Goal: Information Seeking & Learning: Learn about a topic

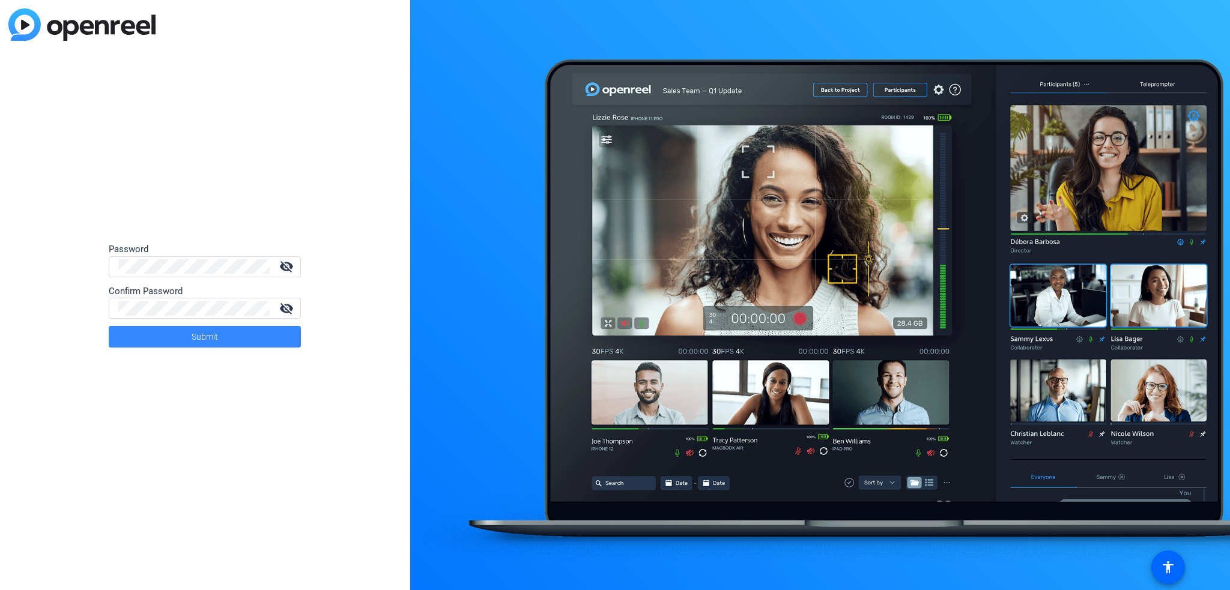
click at [223, 331] on span at bounding box center [205, 336] width 192 height 29
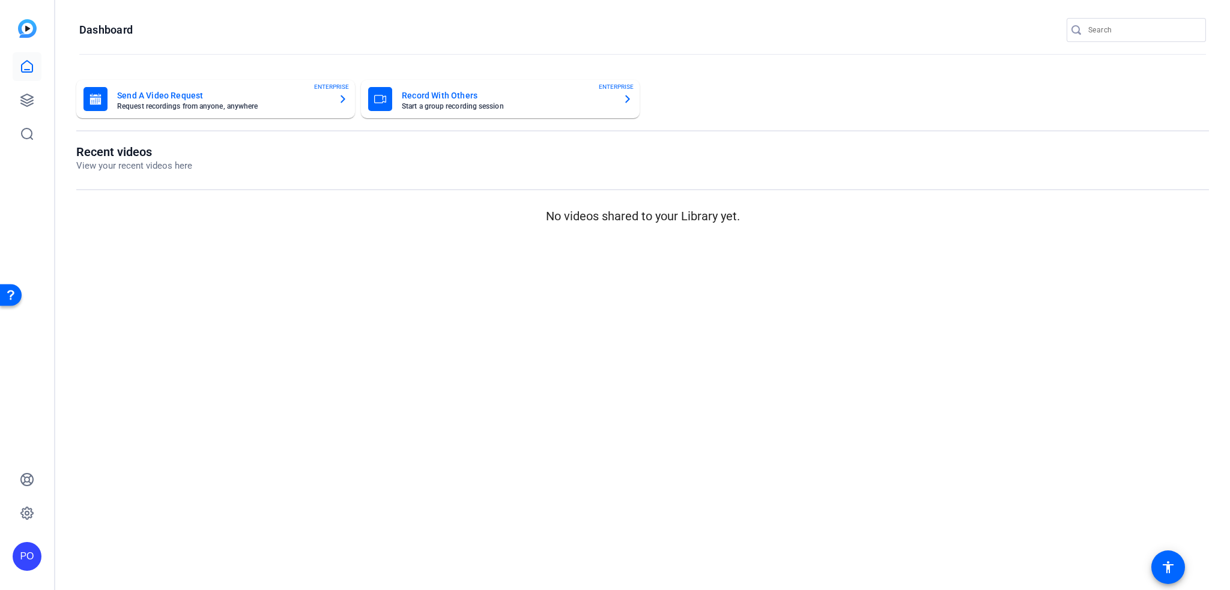
click at [909, 70] on div "Send A Video Request Request recordings from anyone, anywhere ENTERPRISE Record…" at bounding box center [642, 154] width 1174 height 172
click at [25, 557] on div "PO" at bounding box center [27, 556] width 29 height 29
click at [0, 0] on mat-icon "logout" at bounding box center [0, 0] width 0 height 0
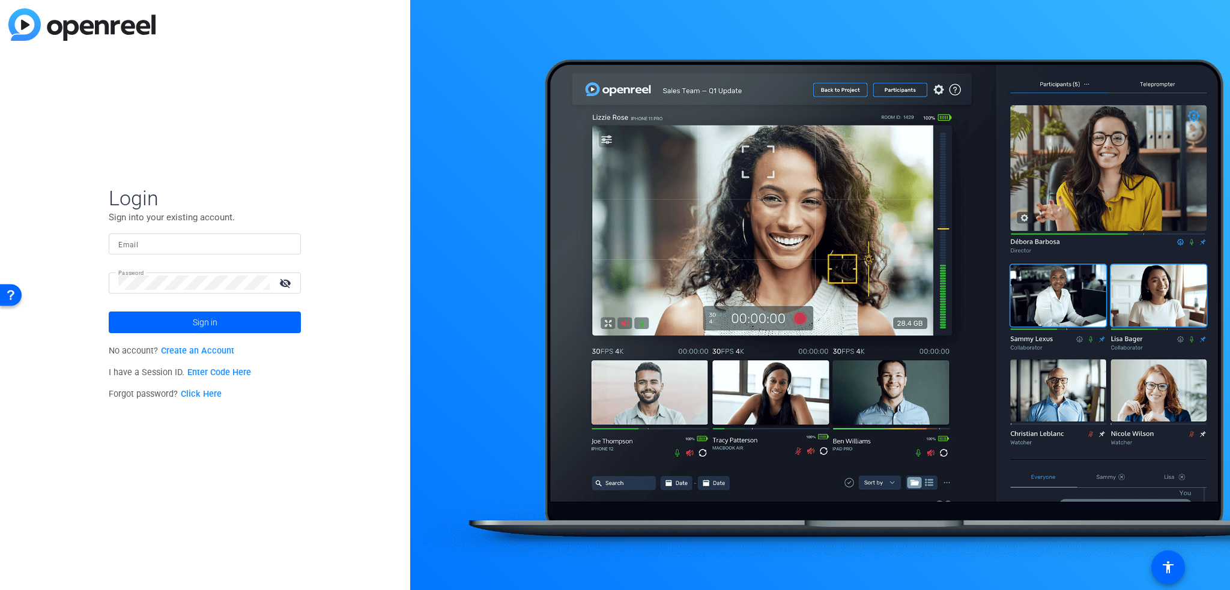
click at [150, 247] on input "Email" at bounding box center [204, 244] width 173 height 14
click at [213, 240] on input "Email" at bounding box center [204, 244] width 173 height 14
click at [173, 237] on input "Email" at bounding box center [204, 244] width 173 height 14
paste input "[PERSON_NAME][EMAIL_ADDRESS][PERSON_NAME][DOMAIN_NAME]"
type input "[PERSON_NAME][EMAIL_ADDRESS][PERSON_NAME][DOMAIN_NAME]"
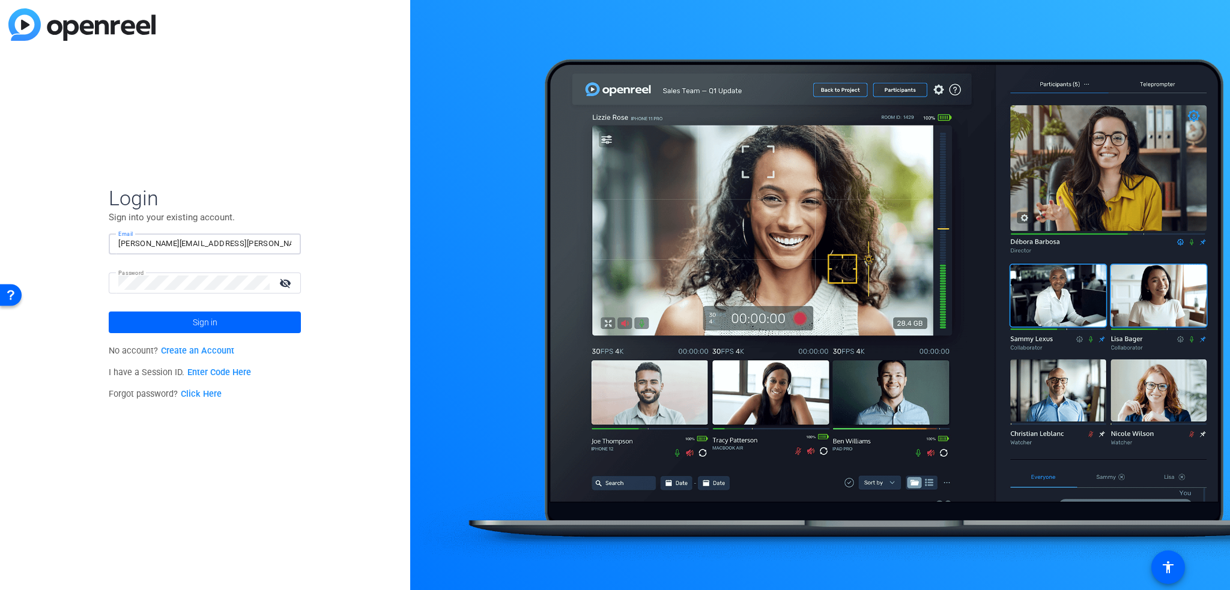
click at [250, 141] on div "Login Sign into your existing account. Email [PERSON_NAME][EMAIL_ADDRESS][PERSO…" at bounding box center [205, 295] width 410 height 590
click at [193, 321] on span "Sign in" at bounding box center [205, 322] width 25 height 30
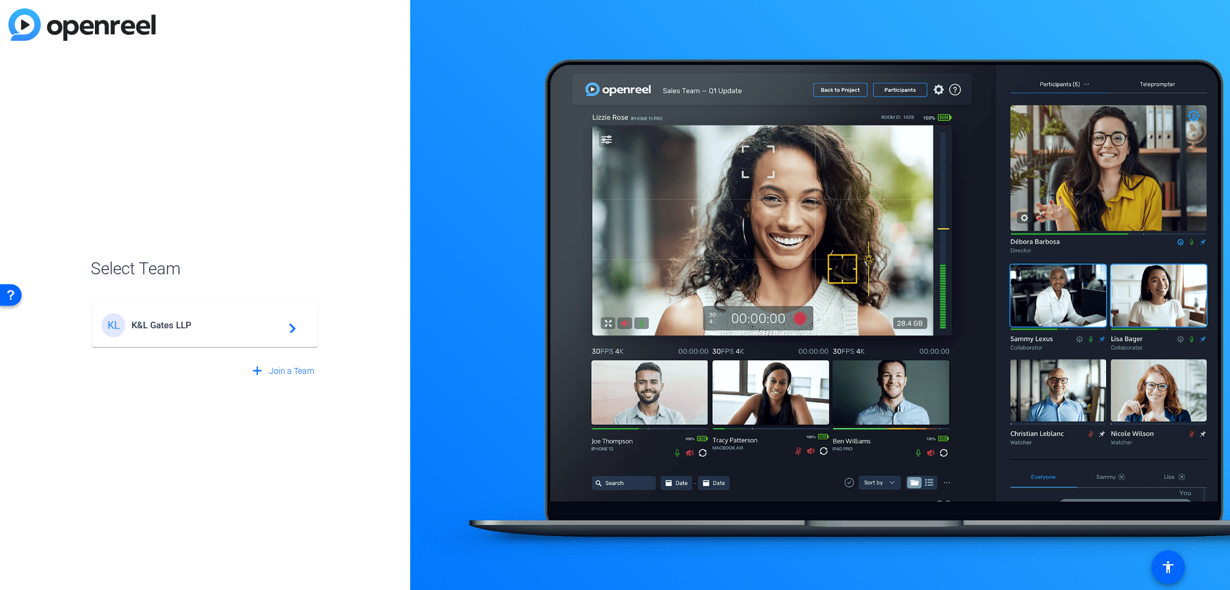
click at [161, 324] on span "K&L Gates LLP" at bounding box center [206, 325] width 150 height 11
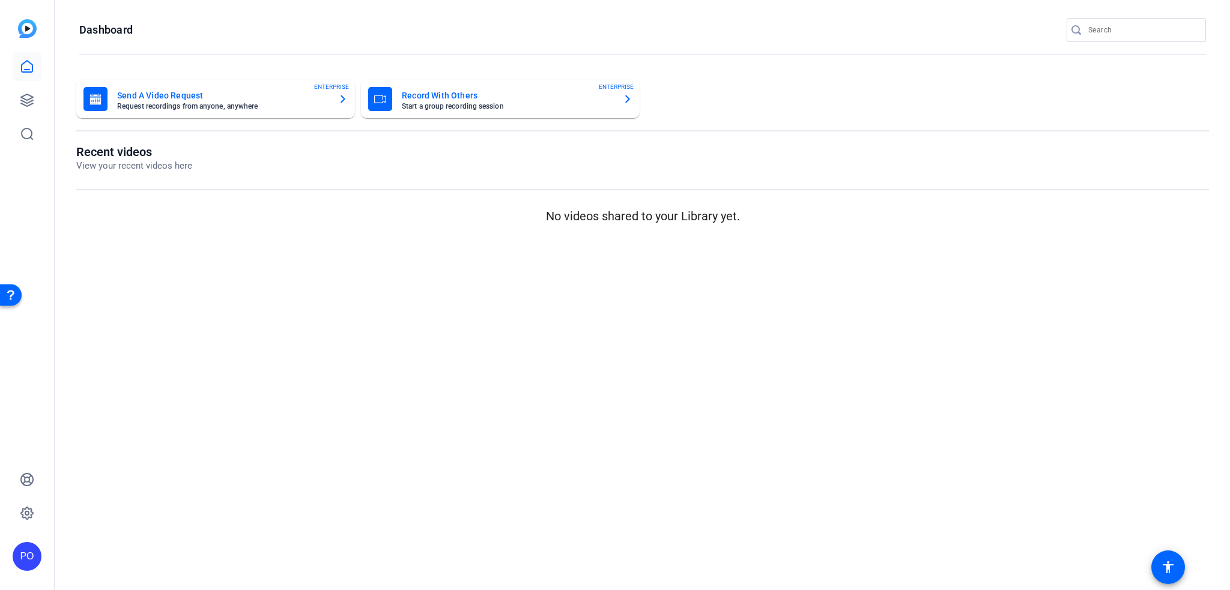
click at [29, 551] on div "PO" at bounding box center [27, 556] width 29 height 29
click at [84, 537] on div "[PERSON_NAME]" at bounding box center [89, 540] width 69 height 12
click at [28, 557] on div "PO" at bounding box center [27, 556] width 29 height 29
click at [137, 552] on mat-icon "logout" at bounding box center [144, 546] width 14 height 14
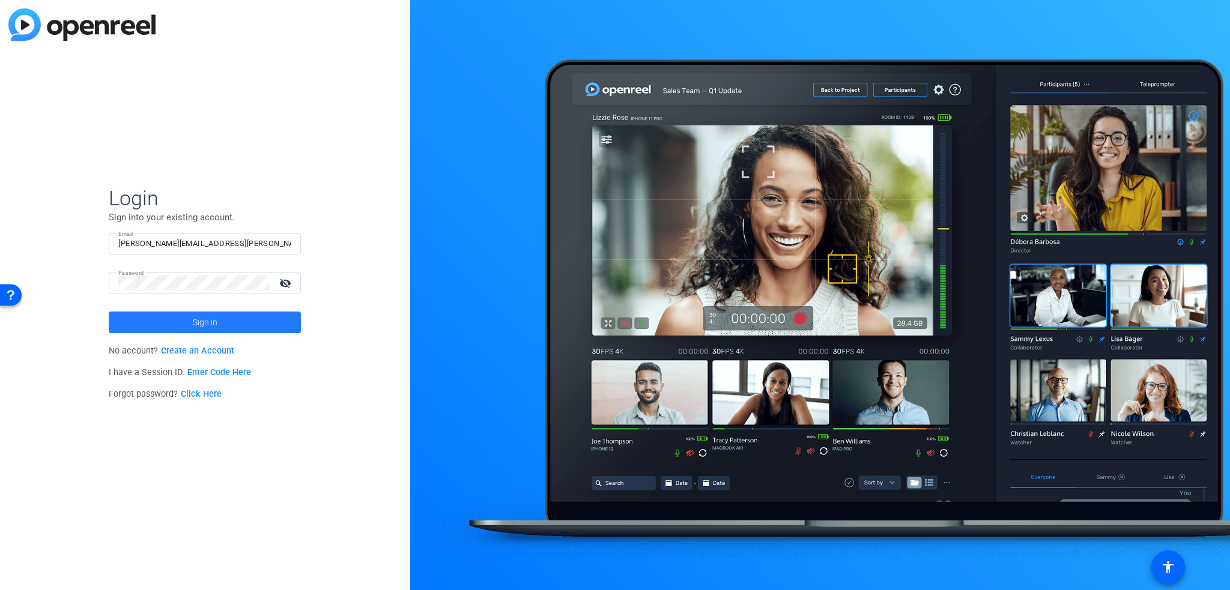
click at [211, 320] on span "Sign in" at bounding box center [205, 322] width 25 height 30
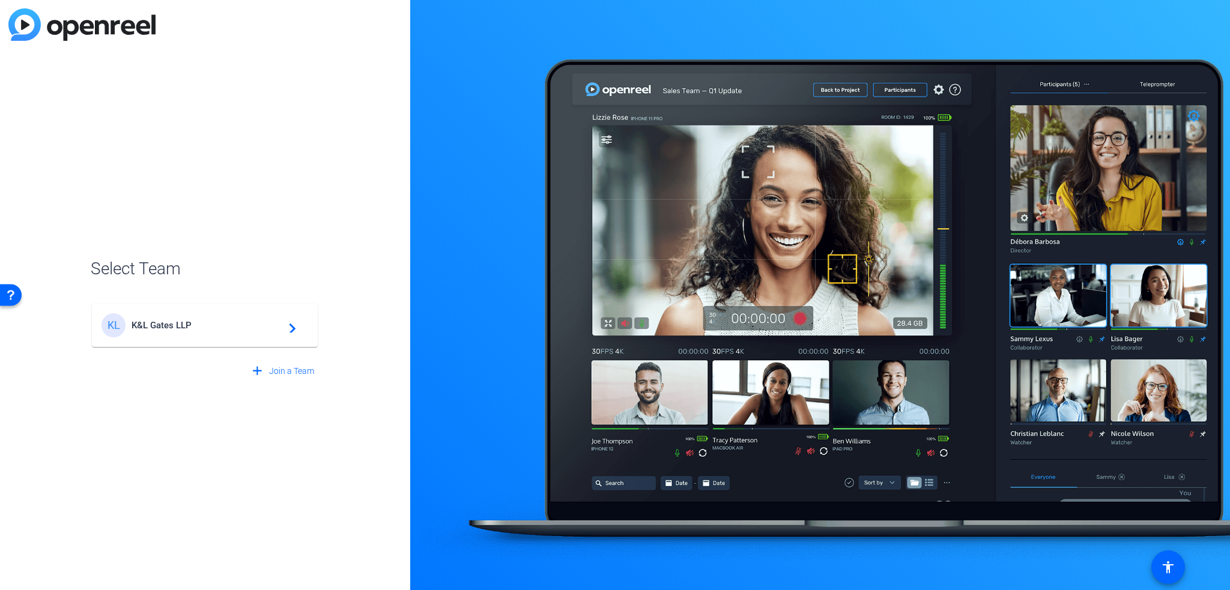
click at [140, 329] on span "K&L Gates LLP" at bounding box center [206, 325] width 150 height 11
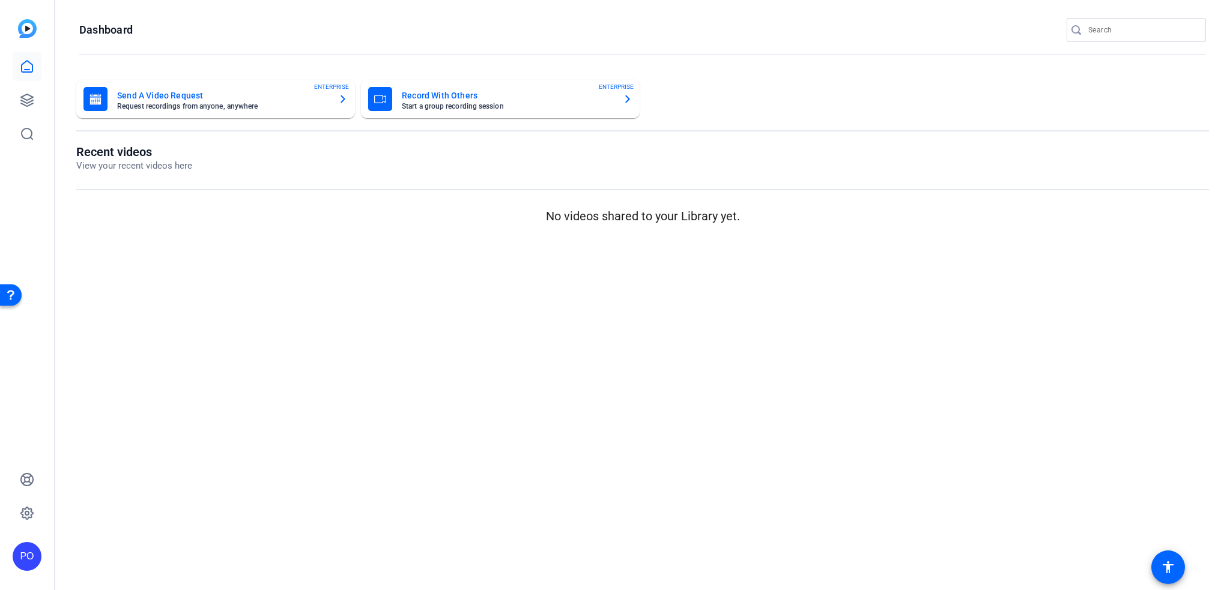
drag, startPoint x: 342, startPoint y: 2, endPoint x: 279, endPoint y: 277, distance: 282.0
click at [279, 277] on mat-sidenav-content "Dashboard Send A Video Request Request recordings from anyone, anywhere ENTERPR…" at bounding box center [642, 295] width 1174 height 590
click at [31, 96] on icon at bounding box center [27, 100] width 12 height 12
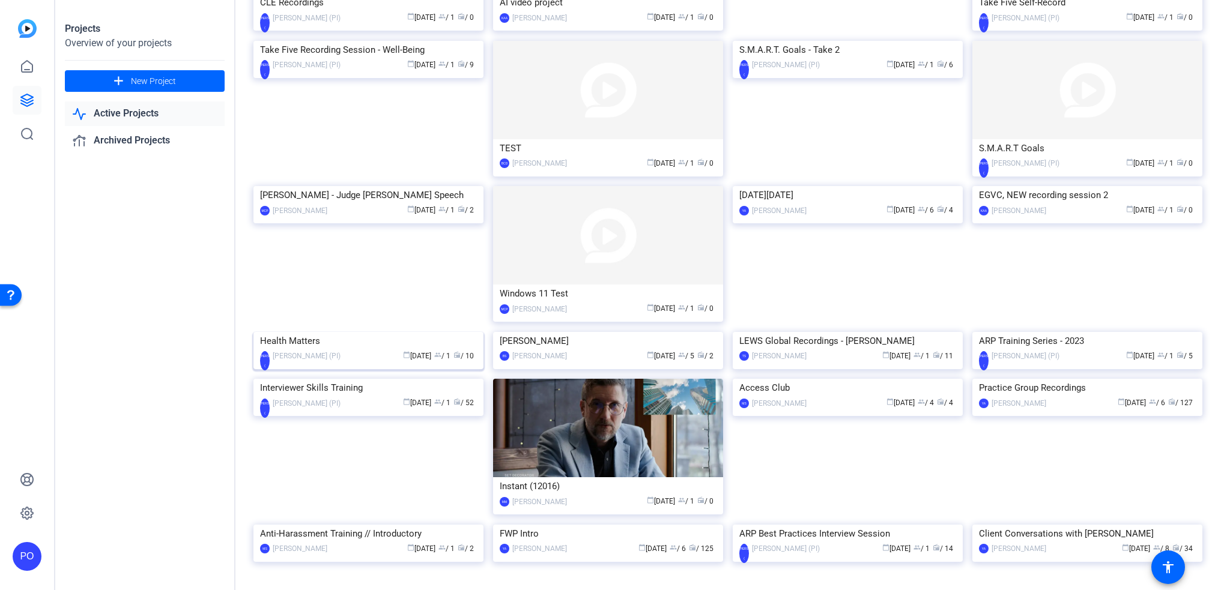
scroll to position [240, 0]
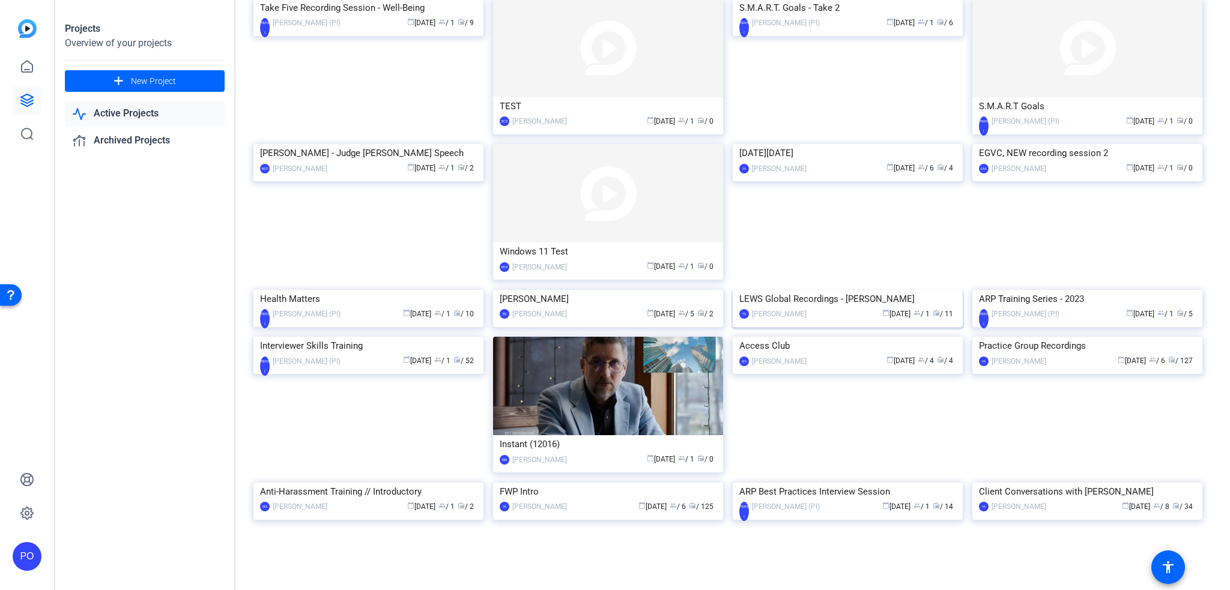
click at [797, 290] on img at bounding box center [847, 290] width 230 height 0
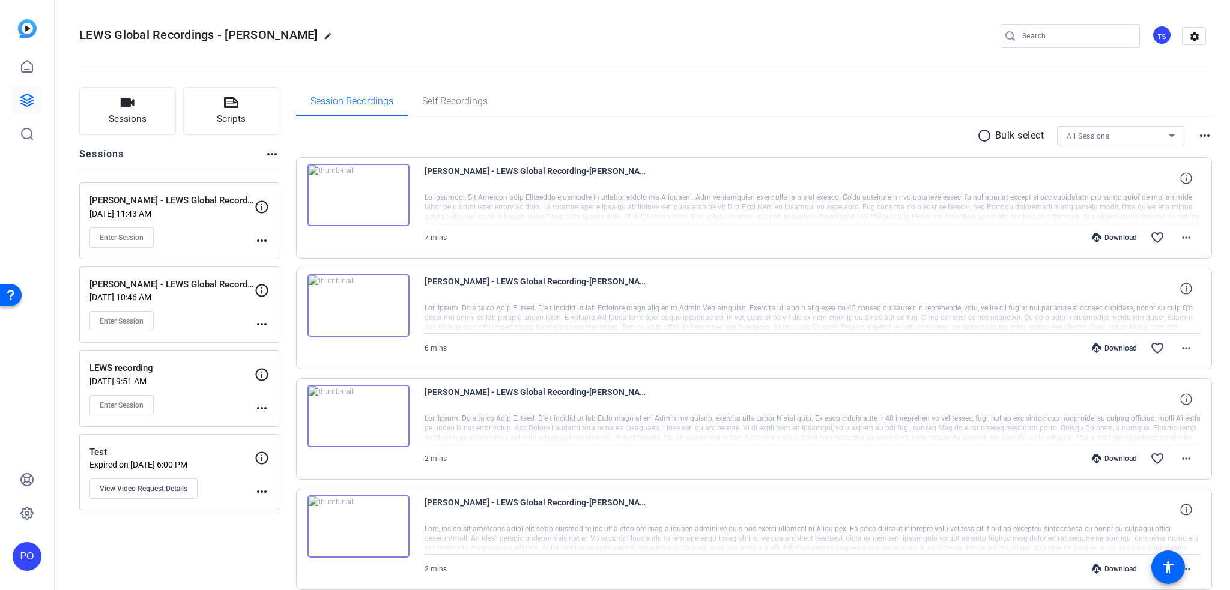
click at [350, 303] on img at bounding box center [358, 305] width 102 height 62
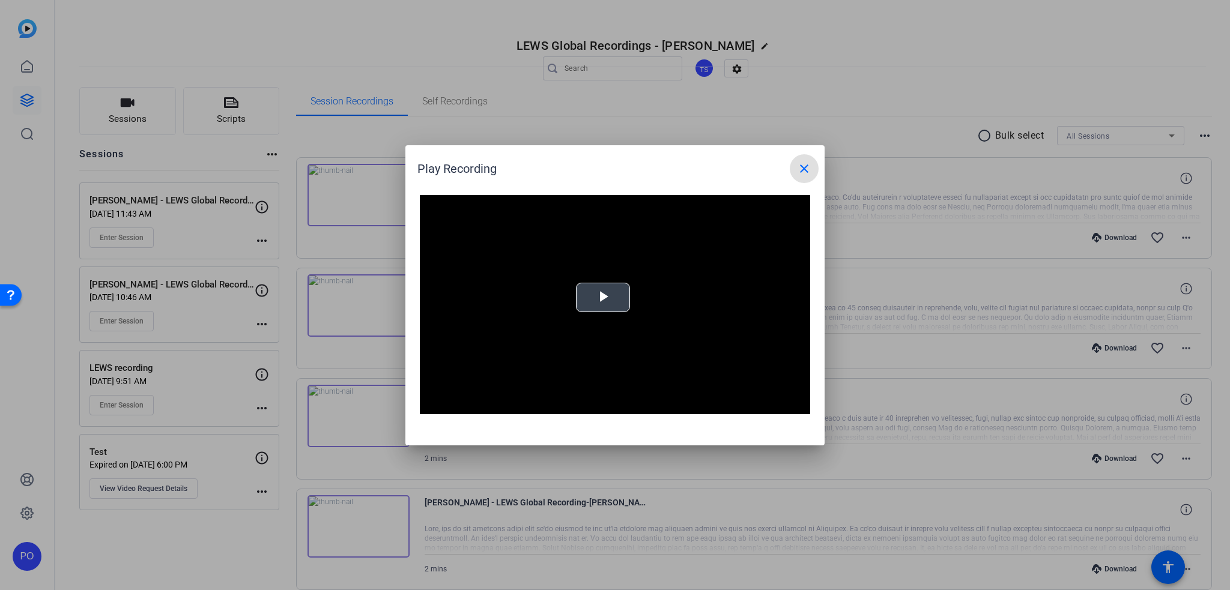
click at [596, 292] on div "Video Player is loading. Play Video Play Mute Current Time 0:00 / Duration 5:55…" at bounding box center [615, 305] width 390 height 220
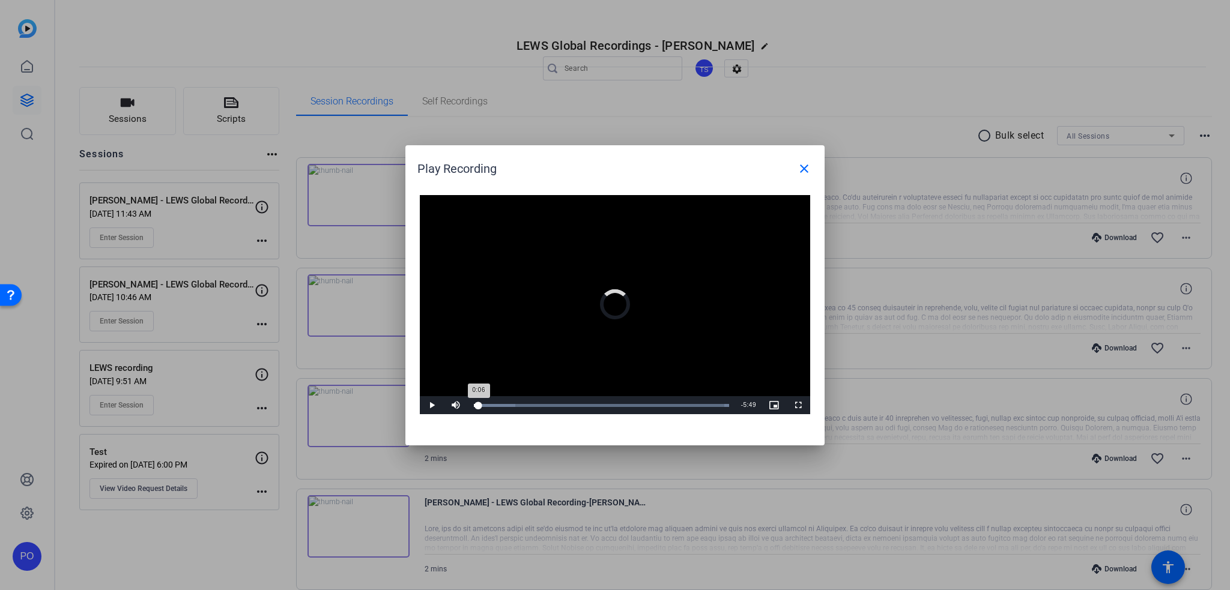
click at [478, 405] on div "Loaded : 100.00% 0:06 0:06" at bounding box center [601, 405] width 255 height 3
click at [802, 165] on mat-icon "close" at bounding box center [804, 168] width 14 height 14
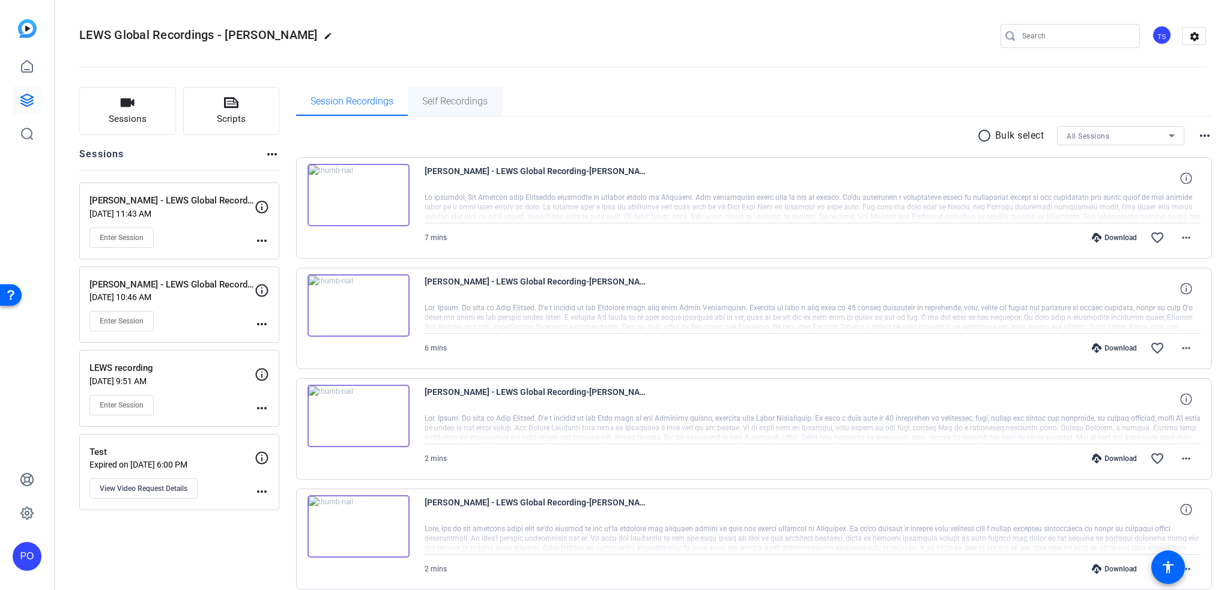
click at [459, 102] on span "Self Recordings" at bounding box center [454, 102] width 65 height 10
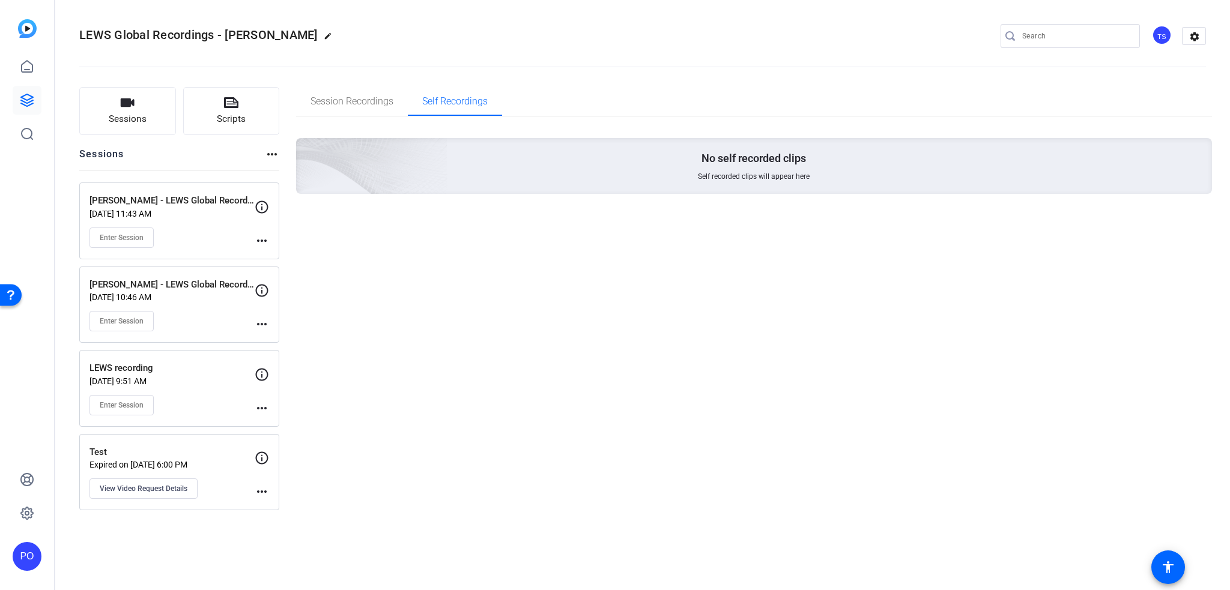
click at [542, 290] on div "Session Recordings Self Recordings No self recorded clips Self recorded clips w…" at bounding box center [754, 298] width 916 height 423
click at [350, 106] on span "Session Recordings" at bounding box center [351, 102] width 83 height 10
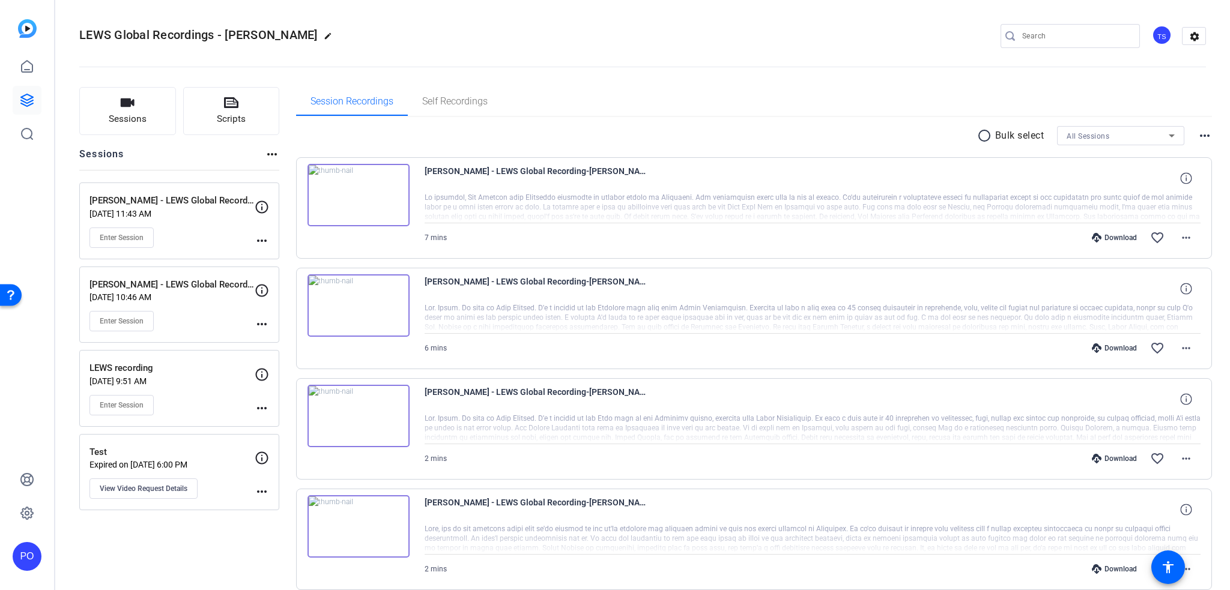
click at [357, 414] on img at bounding box center [358, 416] width 102 height 62
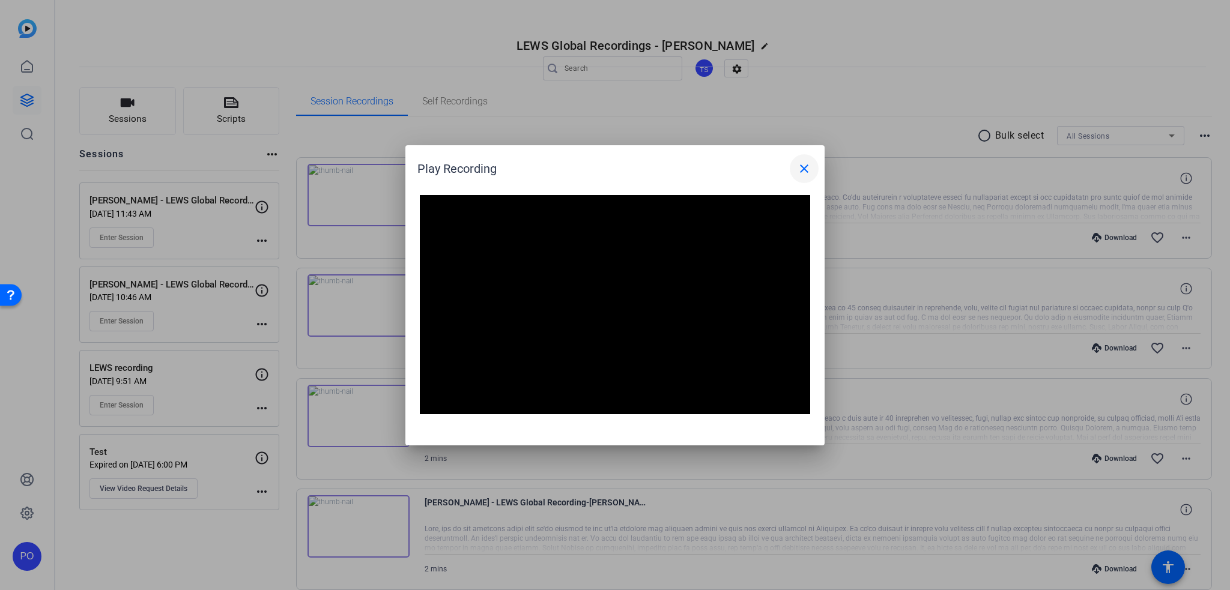
click at [803, 166] on mat-icon "close" at bounding box center [804, 168] width 14 height 14
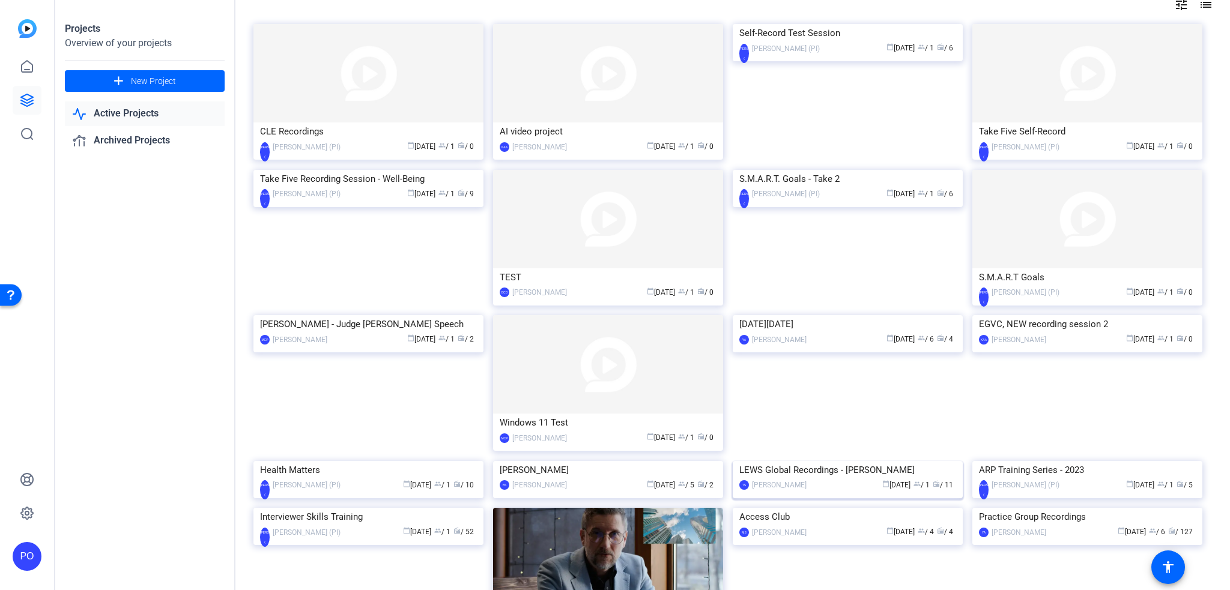
scroll to position [180, 0]
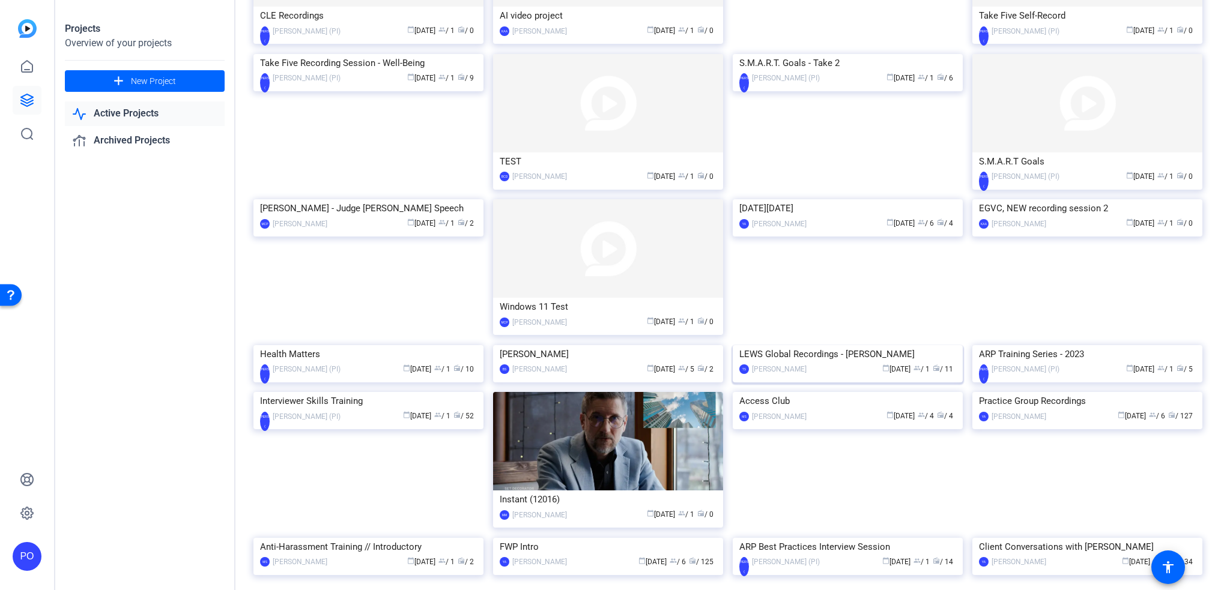
click at [742, 374] on div "TS" at bounding box center [744, 369] width 10 height 10
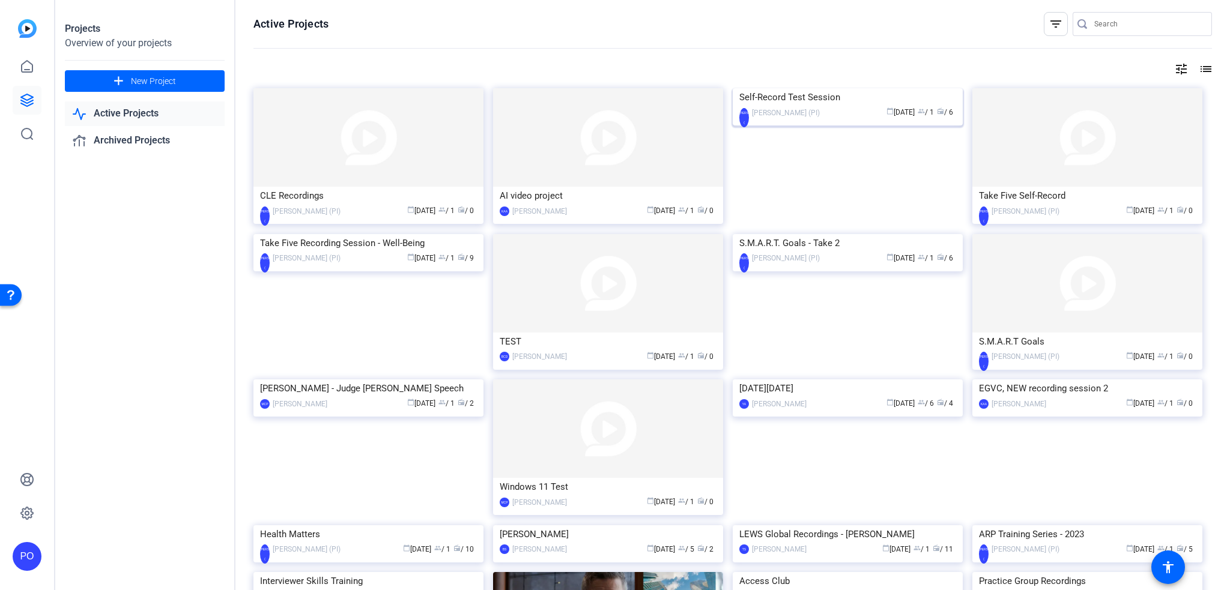
click at [855, 88] on img at bounding box center [847, 88] width 230 height 0
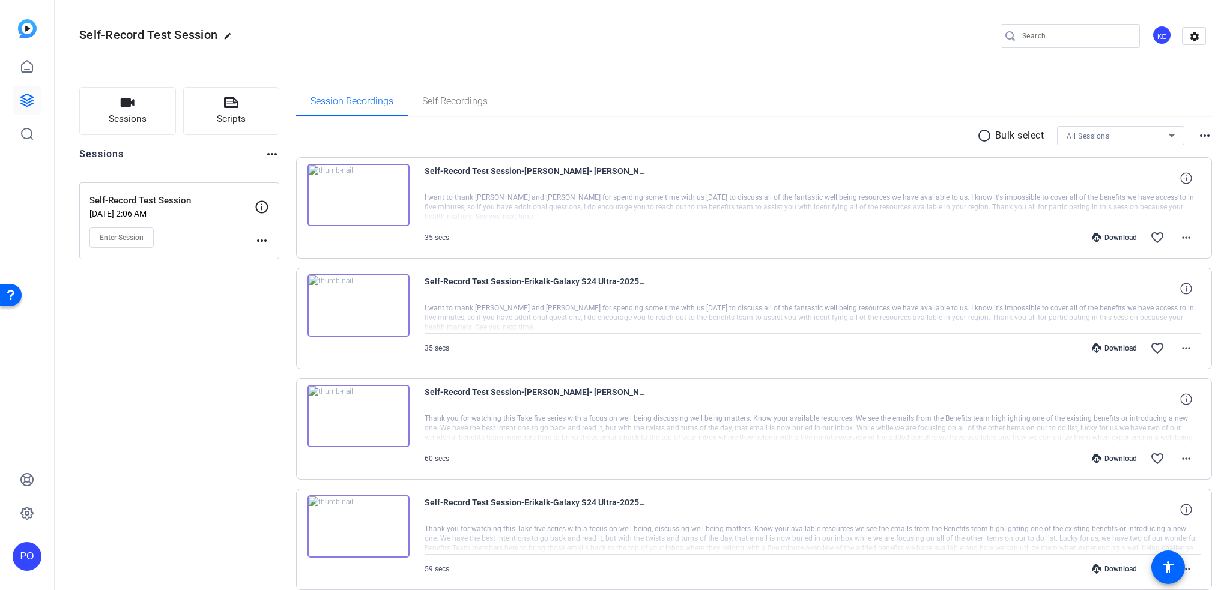
click at [362, 306] on img at bounding box center [358, 305] width 102 height 62
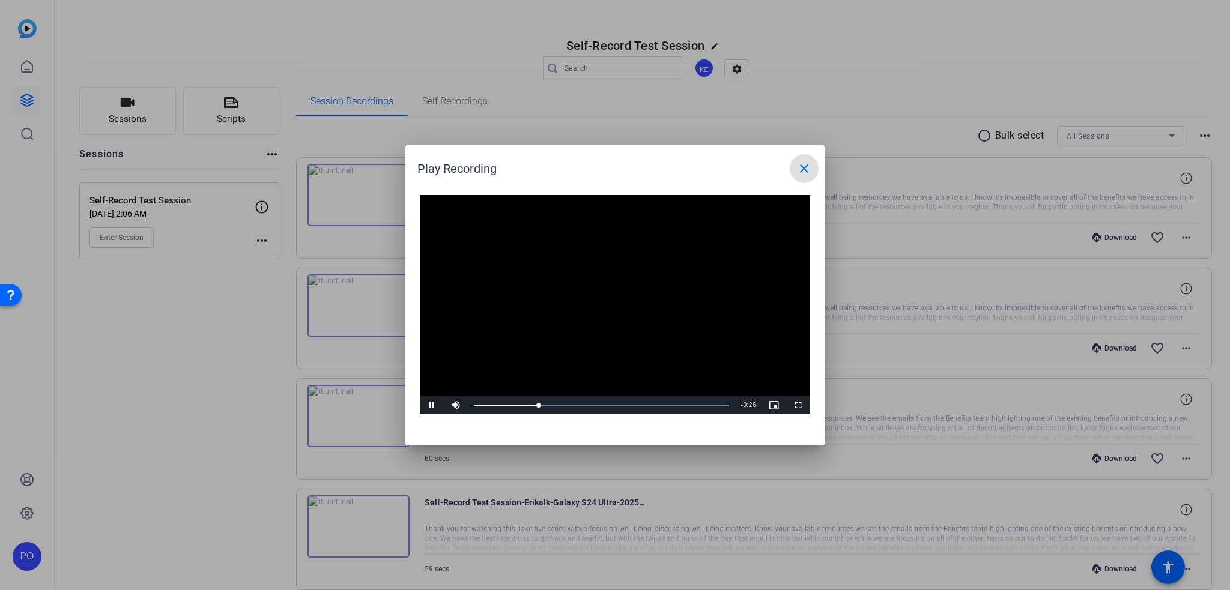
click at [804, 172] on mat-icon "close" at bounding box center [804, 168] width 14 height 14
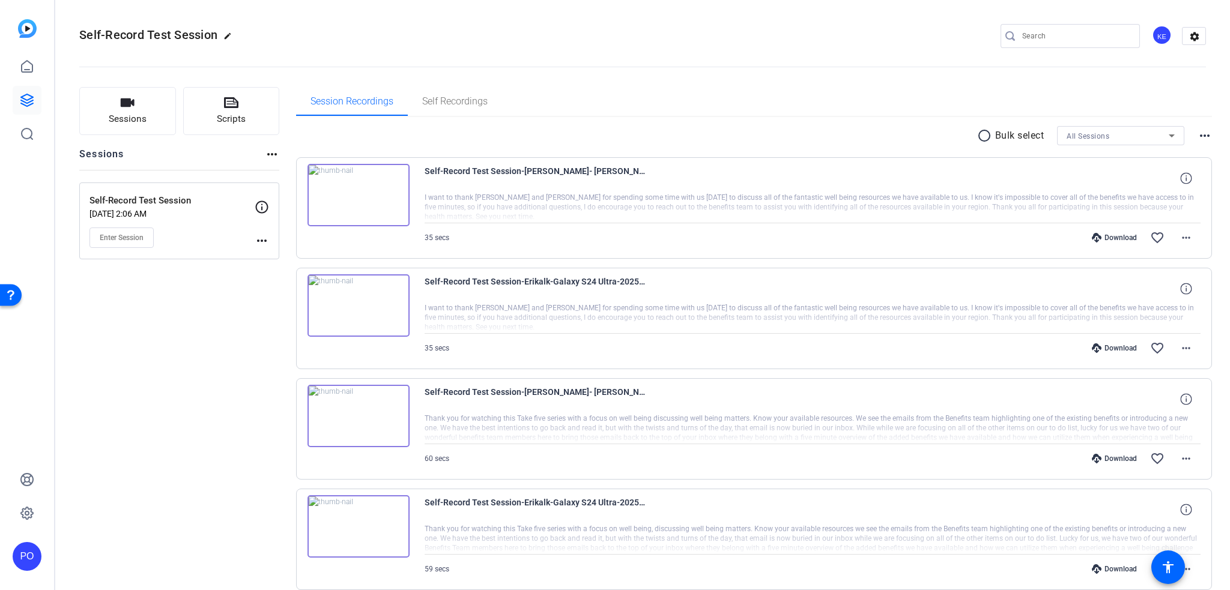
click at [352, 418] on img at bounding box center [358, 416] width 102 height 62
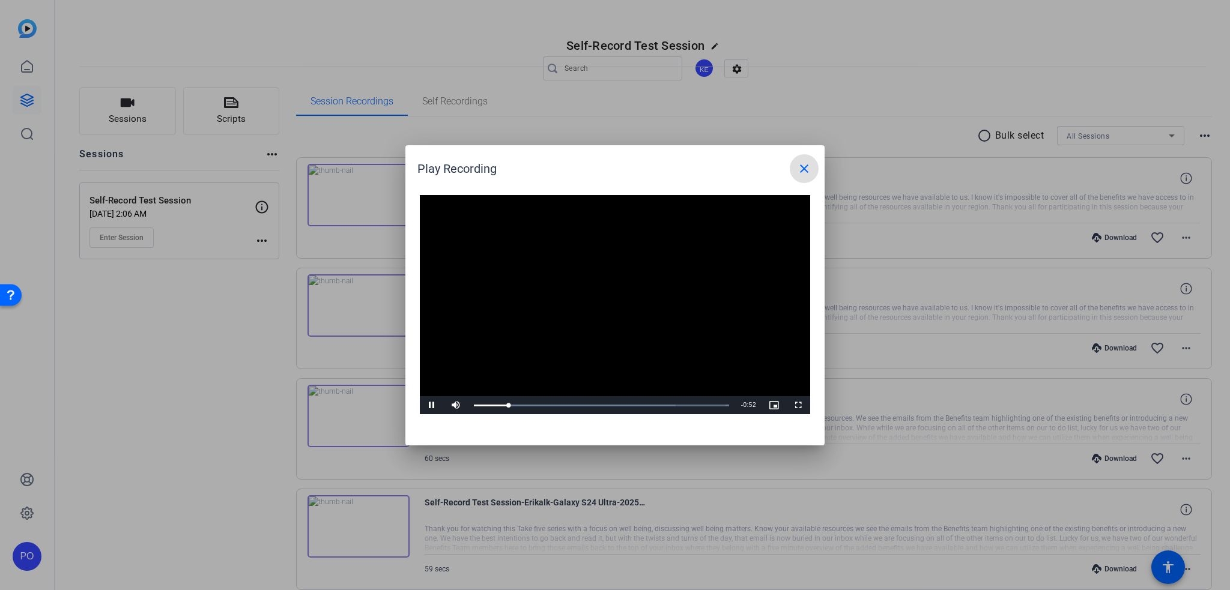
click at [802, 165] on mat-icon "close" at bounding box center [804, 168] width 14 height 14
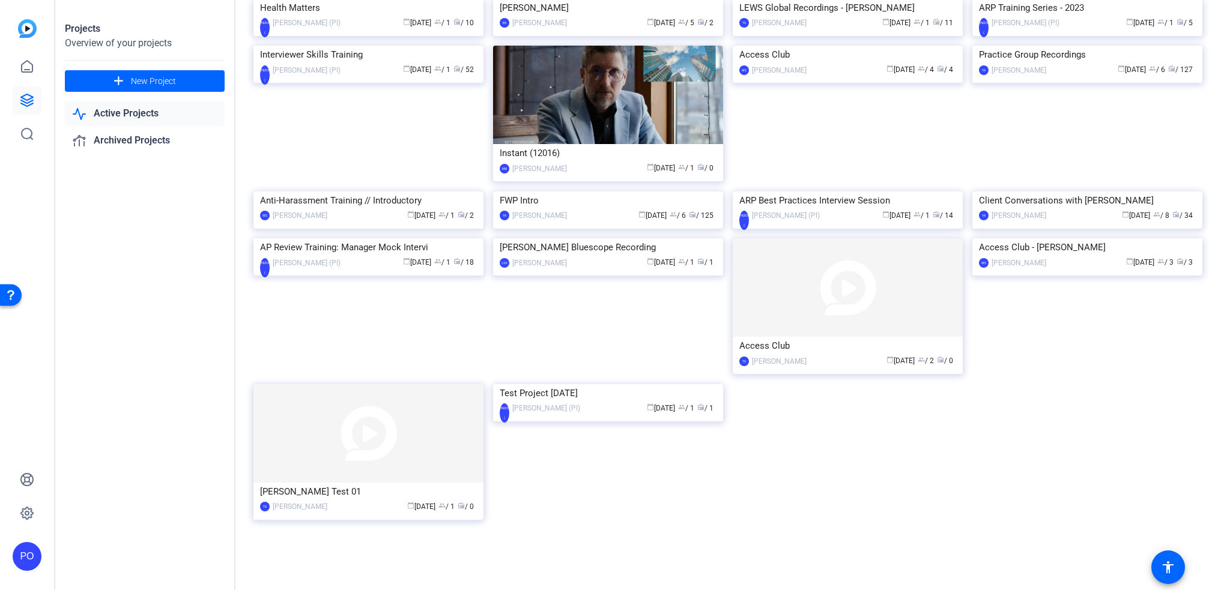
scroll to position [718, 0]
click at [608, 384] on img at bounding box center [608, 384] width 230 height 0
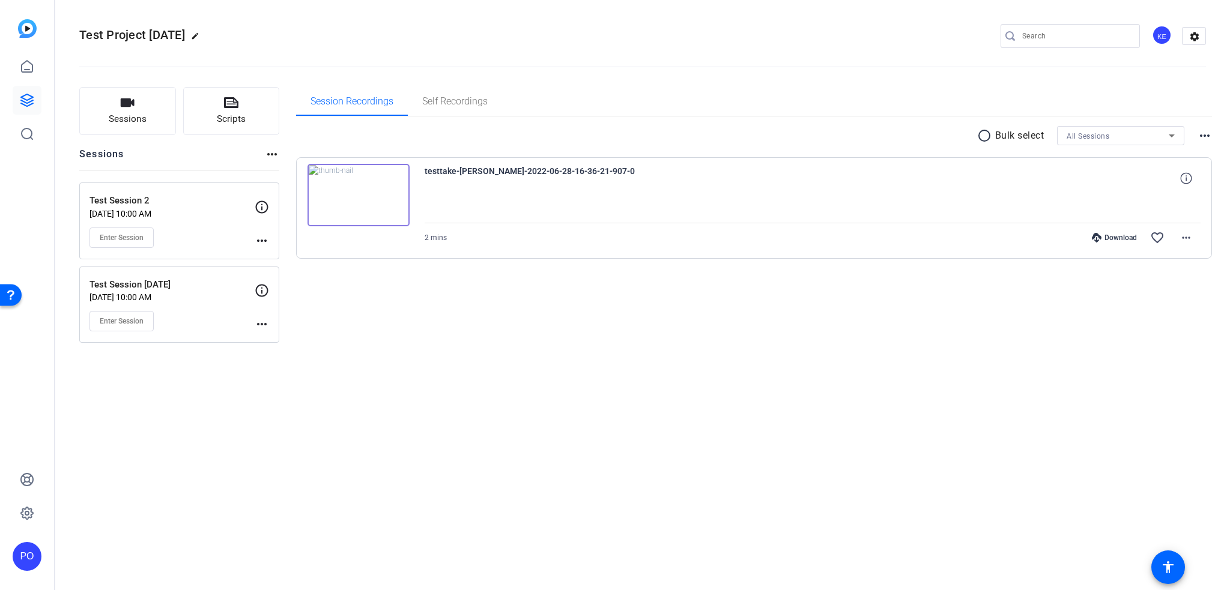
click at [357, 190] on img at bounding box center [358, 195] width 102 height 62
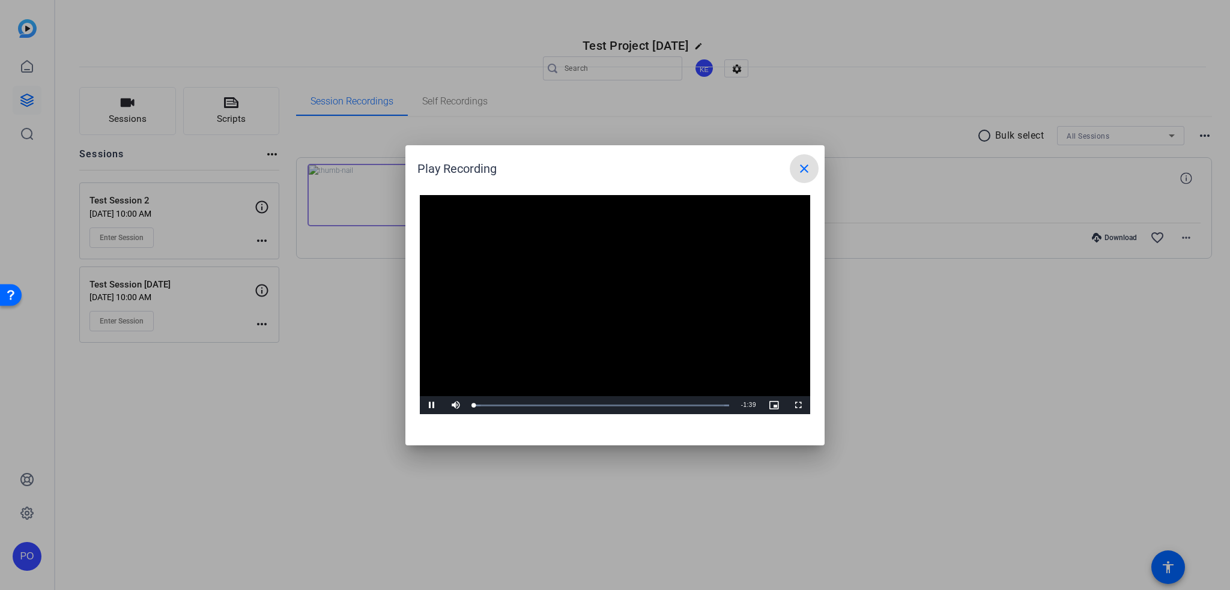
click at [596, 302] on video "Video Player" at bounding box center [615, 305] width 390 height 220
click at [557, 406] on div "Loaded : 100.00% 0:32 0:07" at bounding box center [601, 405] width 255 height 3
click at [629, 406] on div "Loaded : 100.00% 1:00 1:00" at bounding box center [601, 405] width 255 height 3
click at [806, 167] on mat-icon "close" at bounding box center [804, 168] width 14 height 14
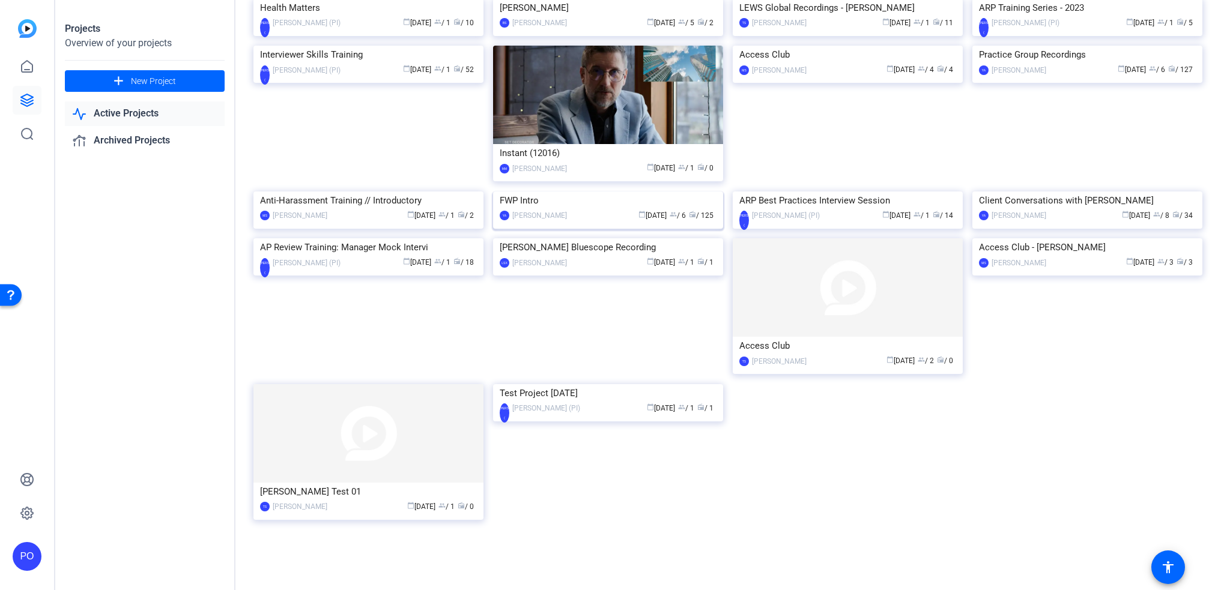
scroll to position [718, 0]
click at [360, 238] on img at bounding box center [368, 238] width 230 height 0
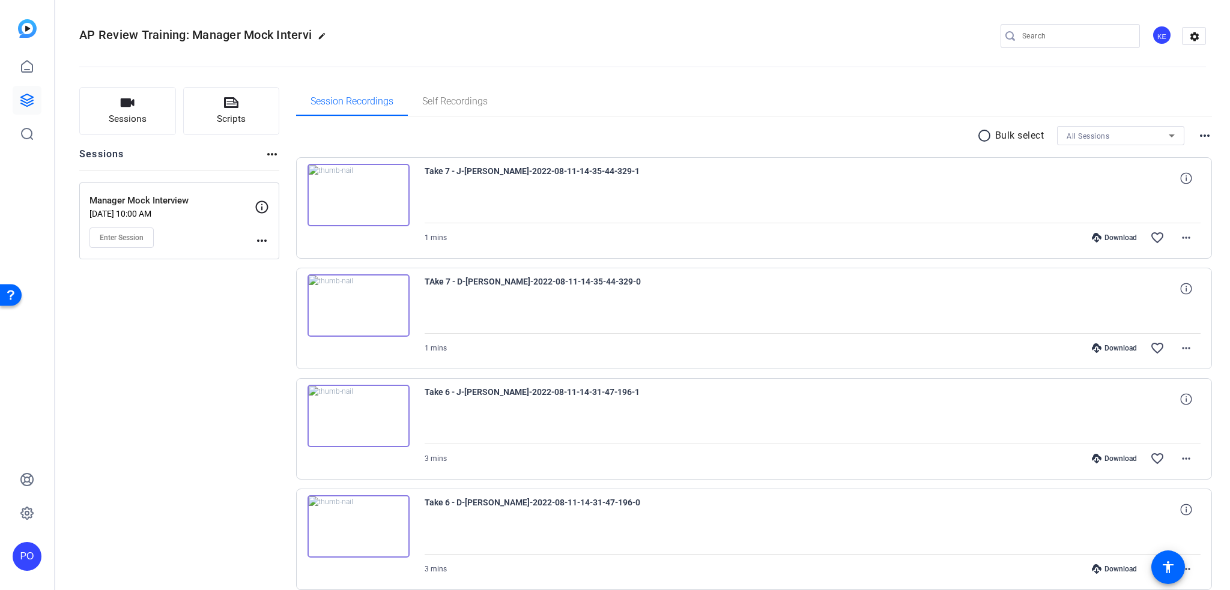
click at [354, 306] on img at bounding box center [358, 305] width 102 height 62
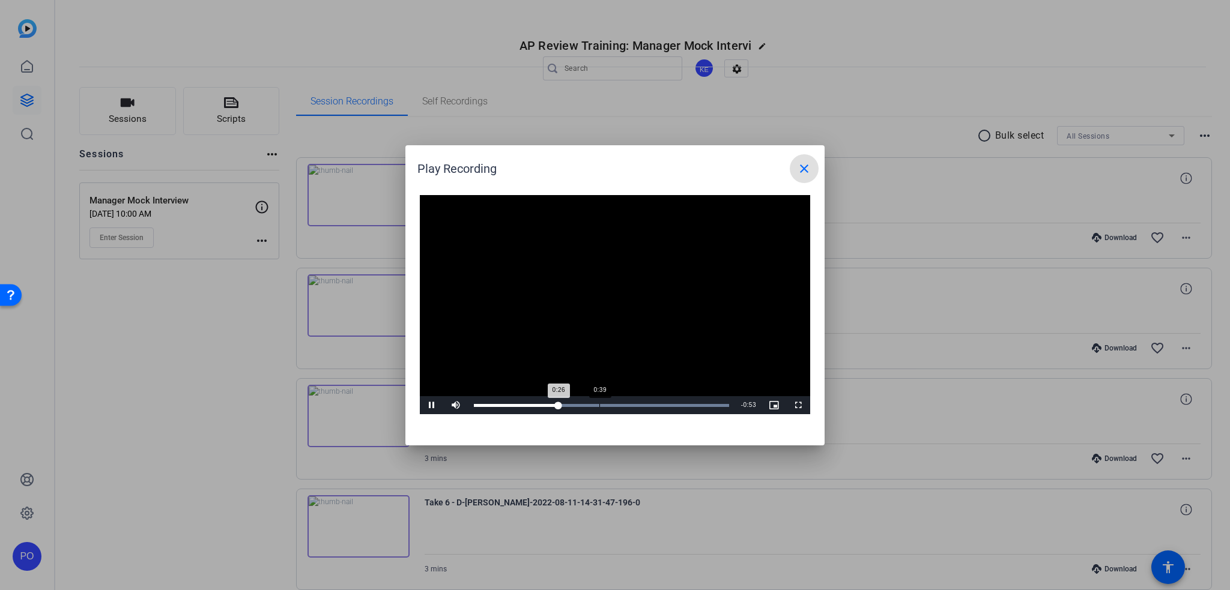
click at [599, 406] on div "Loaded : 100.00% 0:39 0:26" at bounding box center [601, 405] width 255 height 3
click at [662, 406] on div "Loaded : 100.00% 0:58 0:39" at bounding box center [601, 405] width 255 height 3
click at [804, 172] on mat-icon "close" at bounding box center [804, 168] width 14 height 14
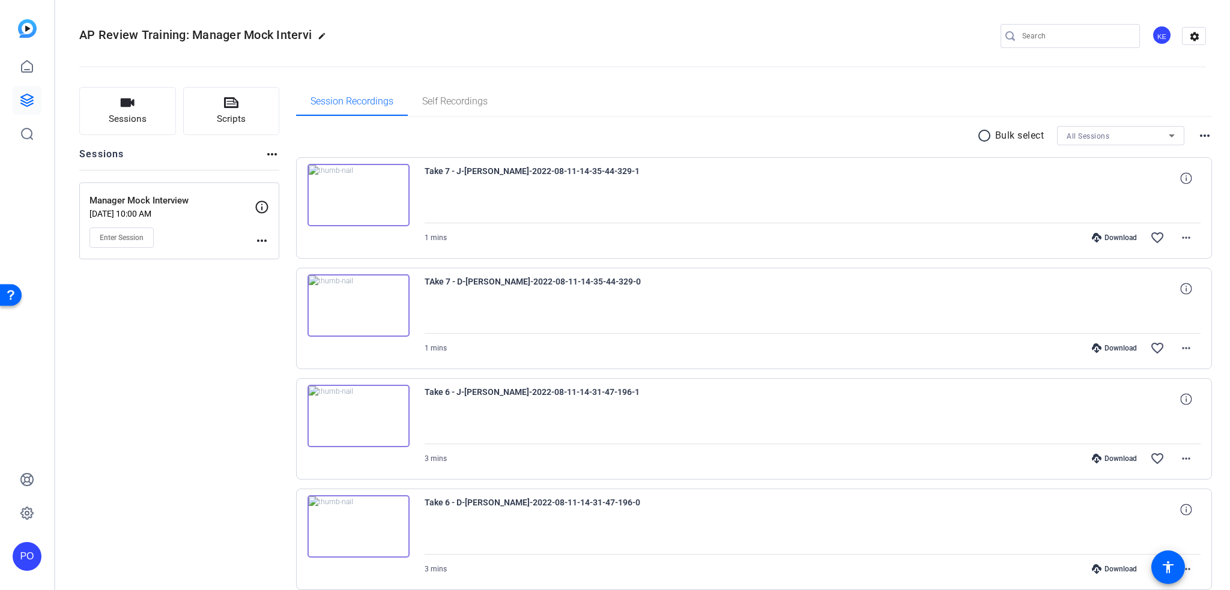
click at [359, 201] on img at bounding box center [358, 195] width 102 height 62
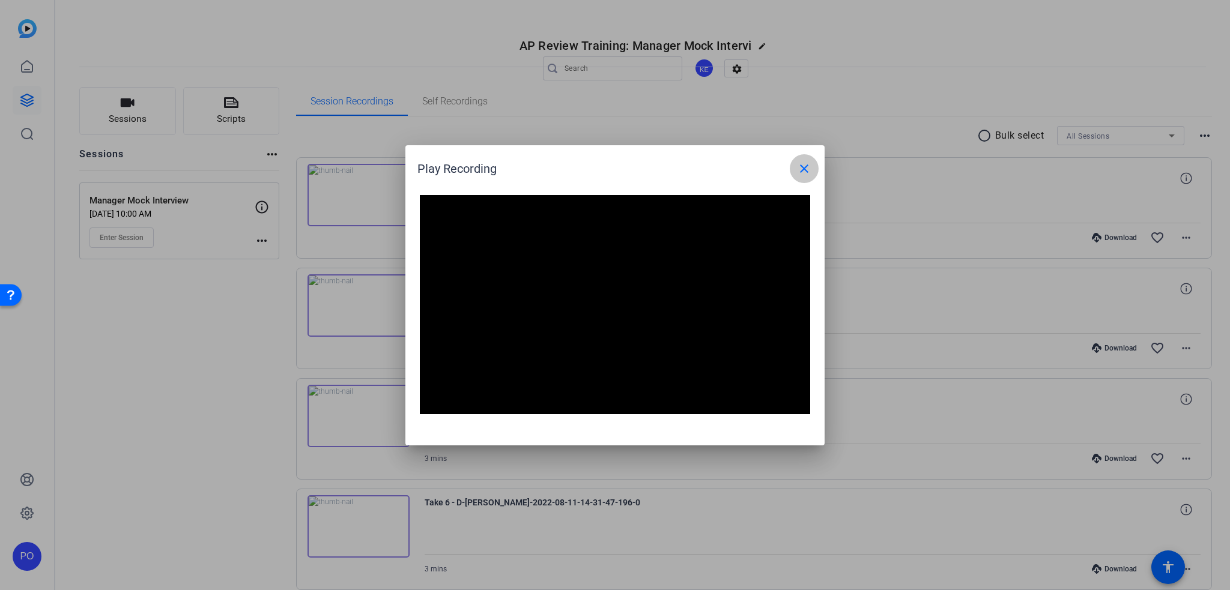
click at [804, 166] on mat-icon "close" at bounding box center [804, 168] width 14 height 14
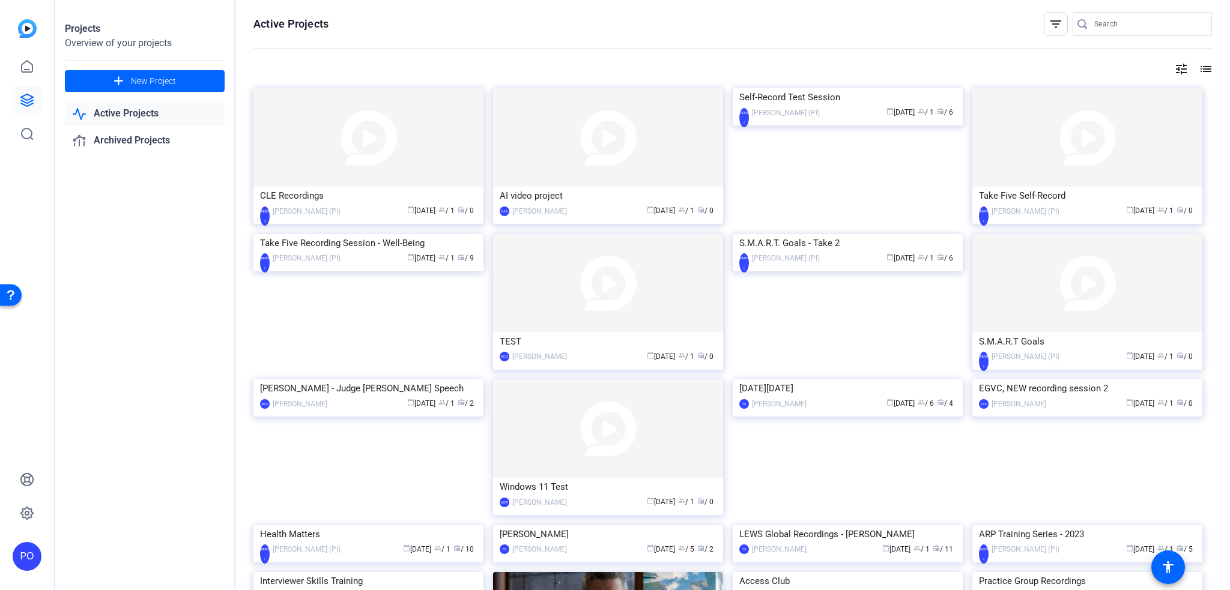
click at [1197, 65] on mat-icon "list" at bounding box center [1204, 69] width 14 height 14
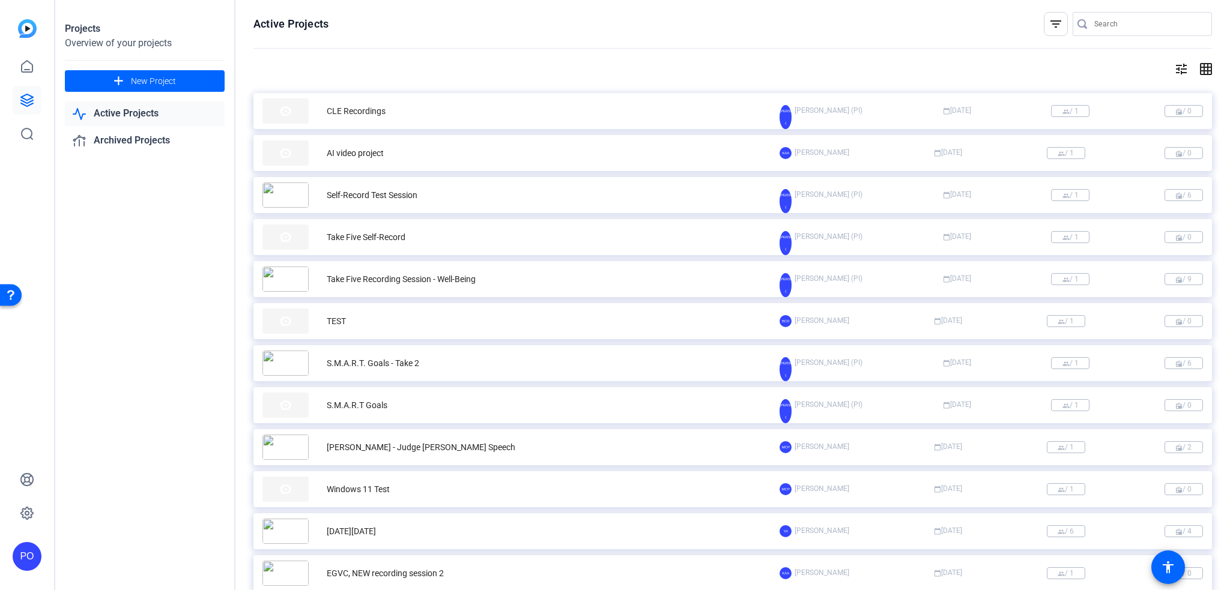
click at [382, 108] on div "CLE Recordings" at bounding box center [356, 111] width 59 height 13
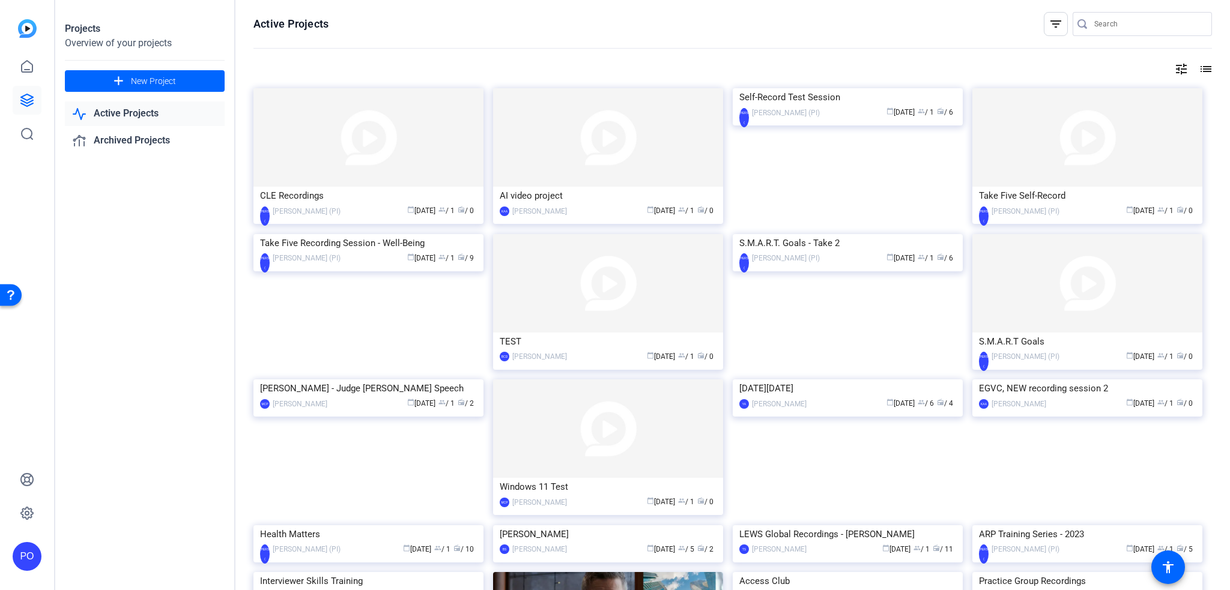
click at [1174, 68] on mat-icon "tune" at bounding box center [1181, 69] width 14 height 14
click at [1166, 91] on icon at bounding box center [1163, 93] width 14 height 14
click at [1114, 132] on mat-option "Oldest First" at bounding box center [1112, 133] width 127 height 18
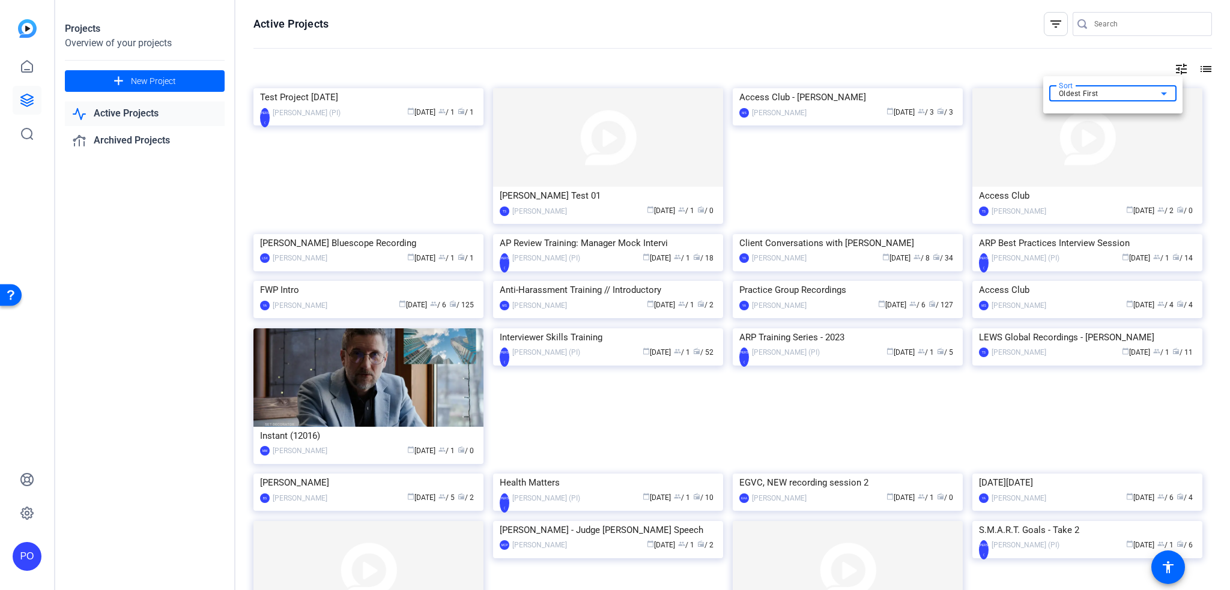
click at [1129, 93] on div "Oldest First" at bounding box center [1109, 93] width 102 height 14
click at [824, 139] on div at bounding box center [615, 295] width 1230 height 590
click at [840, 164] on div at bounding box center [615, 295] width 1230 height 590
click at [843, 88] on img at bounding box center [847, 88] width 230 height 0
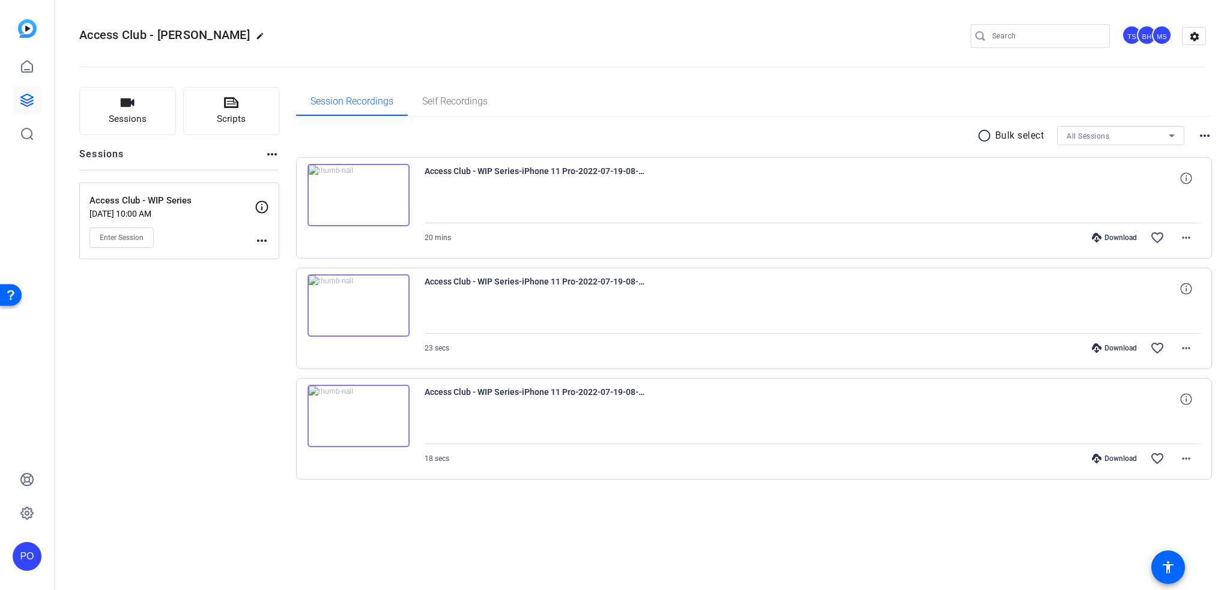
click at [355, 193] on img at bounding box center [358, 195] width 102 height 62
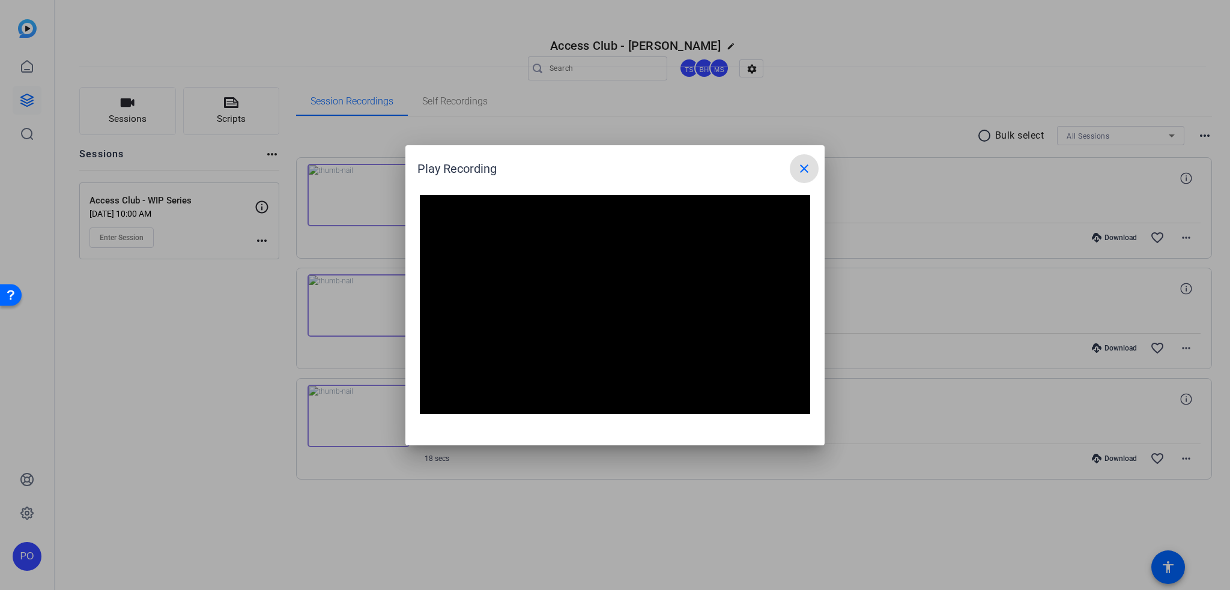
click at [809, 167] on mat-icon "close" at bounding box center [804, 168] width 14 height 14
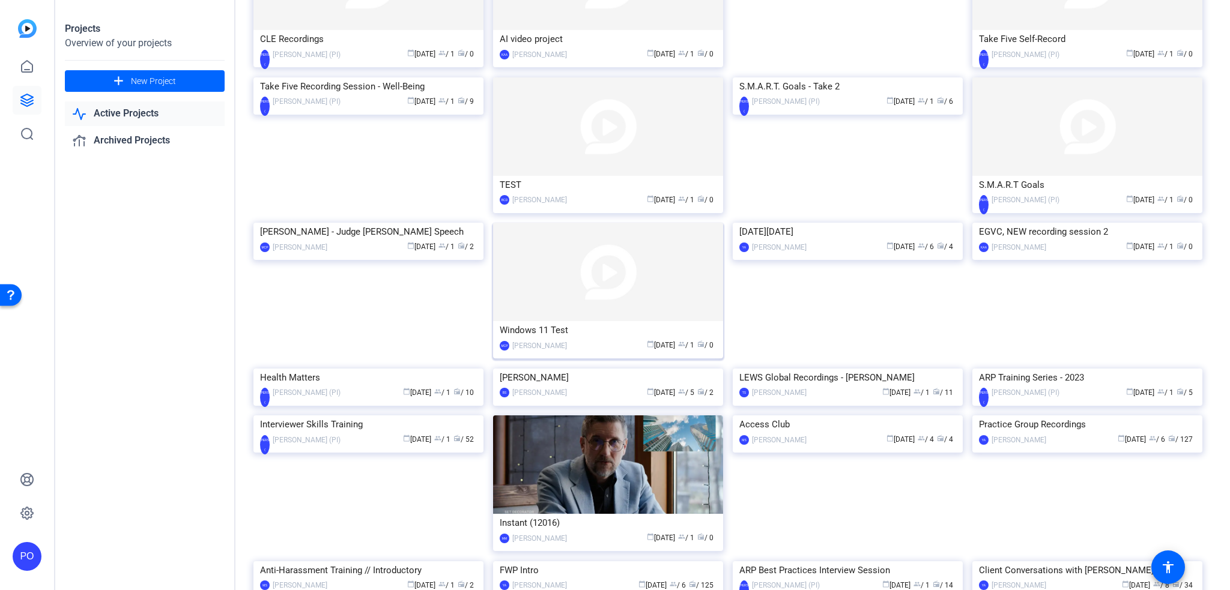
scroll to position [180, 0]
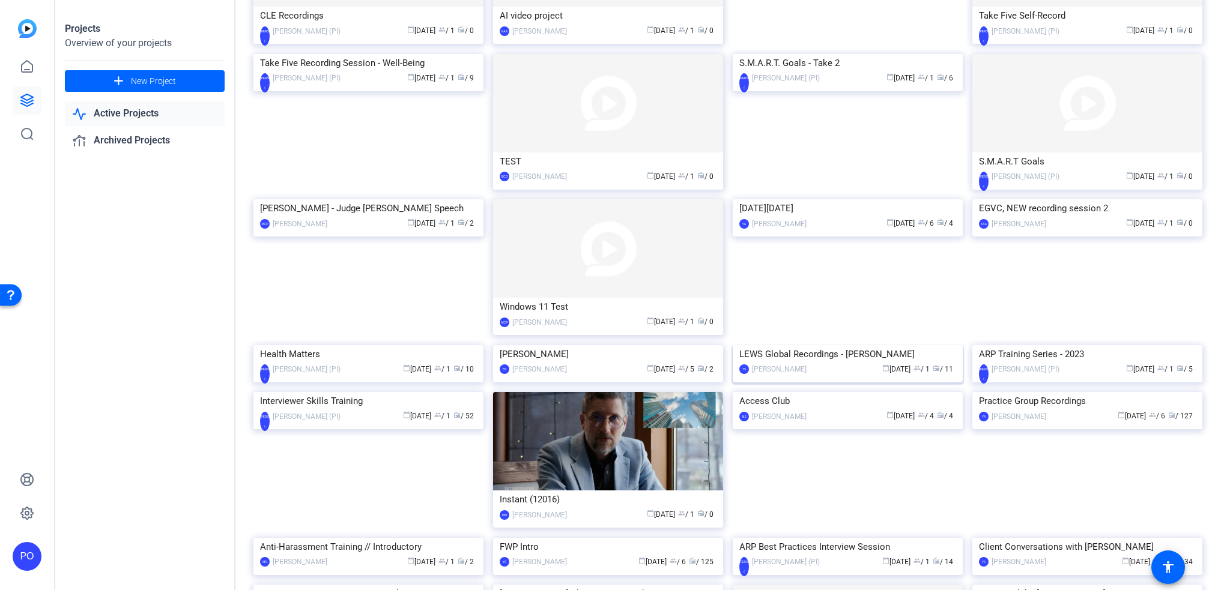
click at [773, 345] on img at bounding box center [847, 345] width 230 height 0
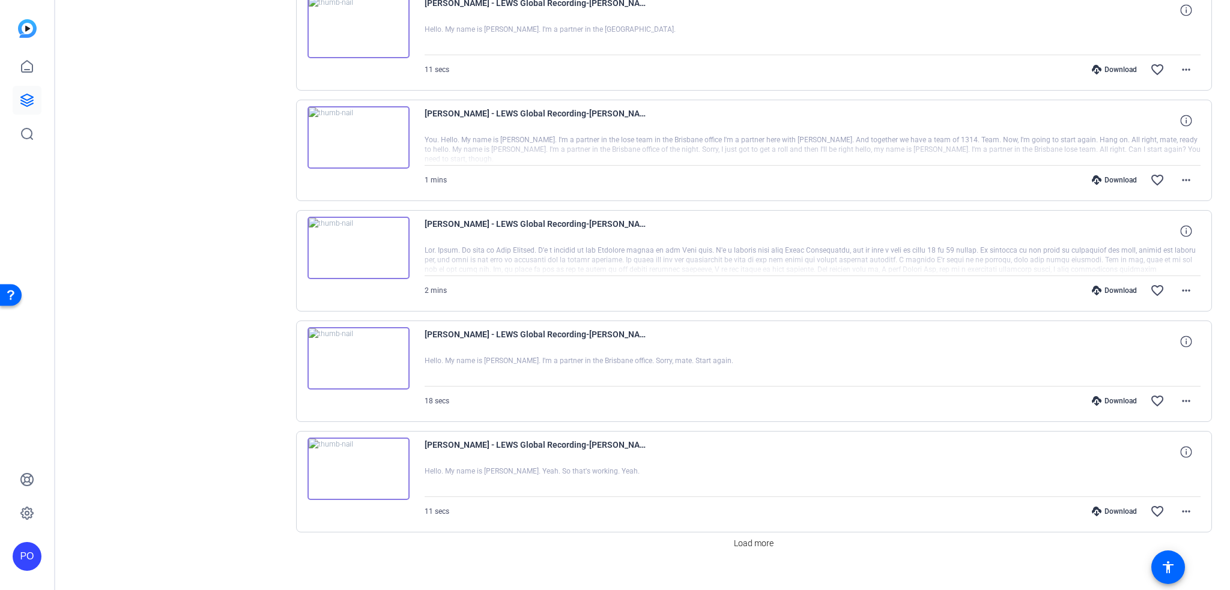
scroll to position [734, 0]
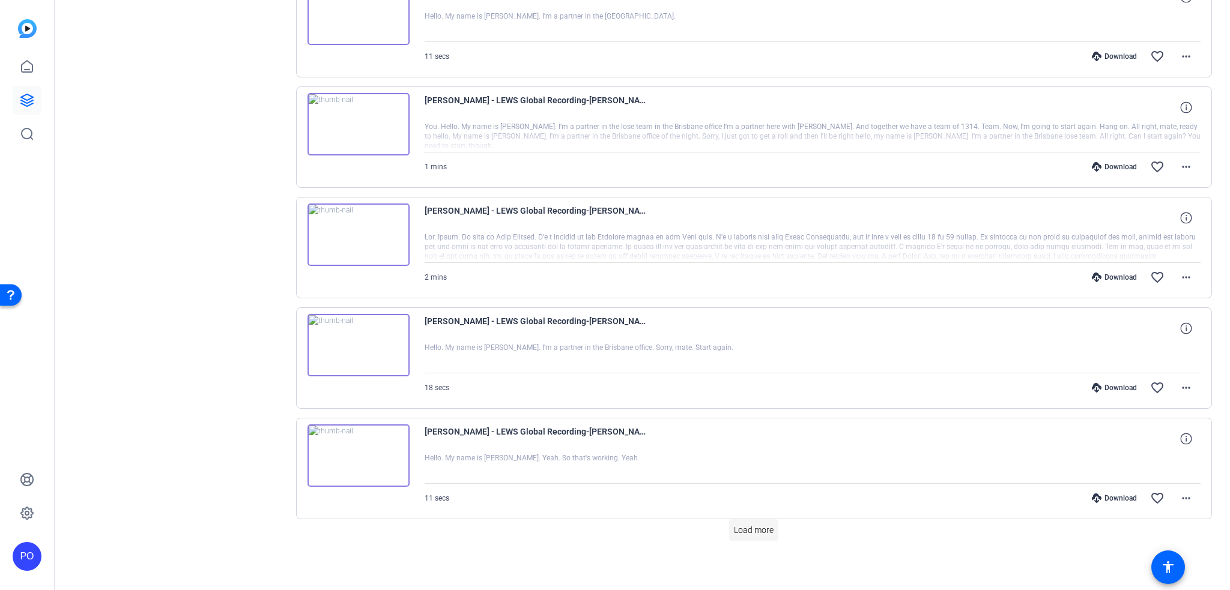
click at [744, 530] on span "Load more" at bounding box center [754, 530] width 40 height 13
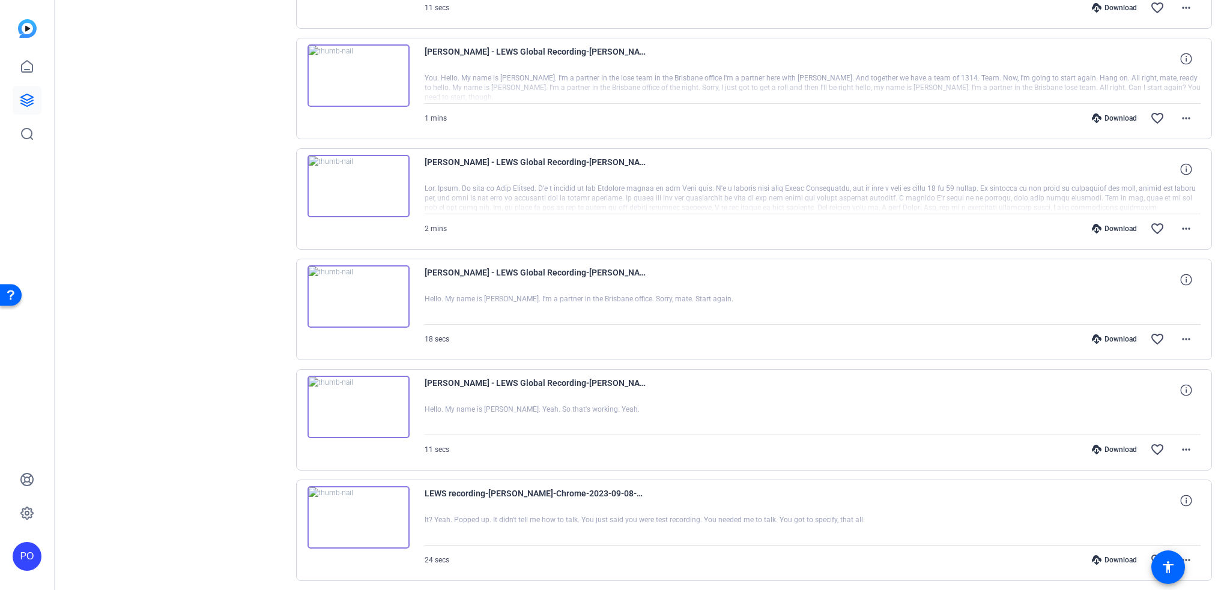
scroll to position [822, 0]
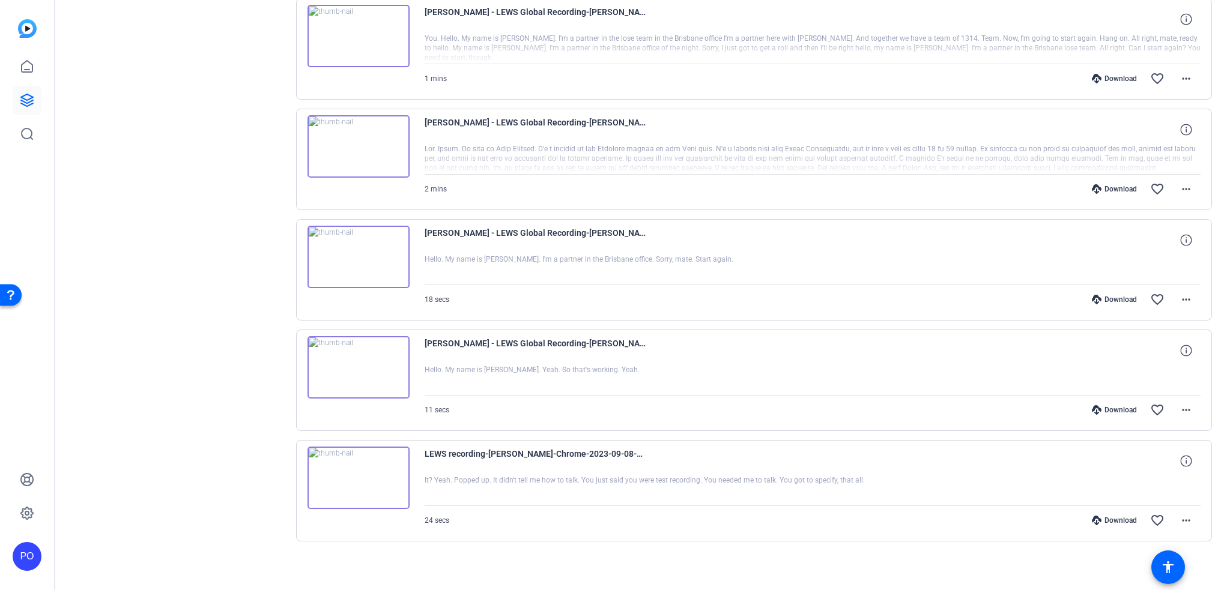
click at [350, 473] on img at bounding box center [358, 478] width 102 height 62
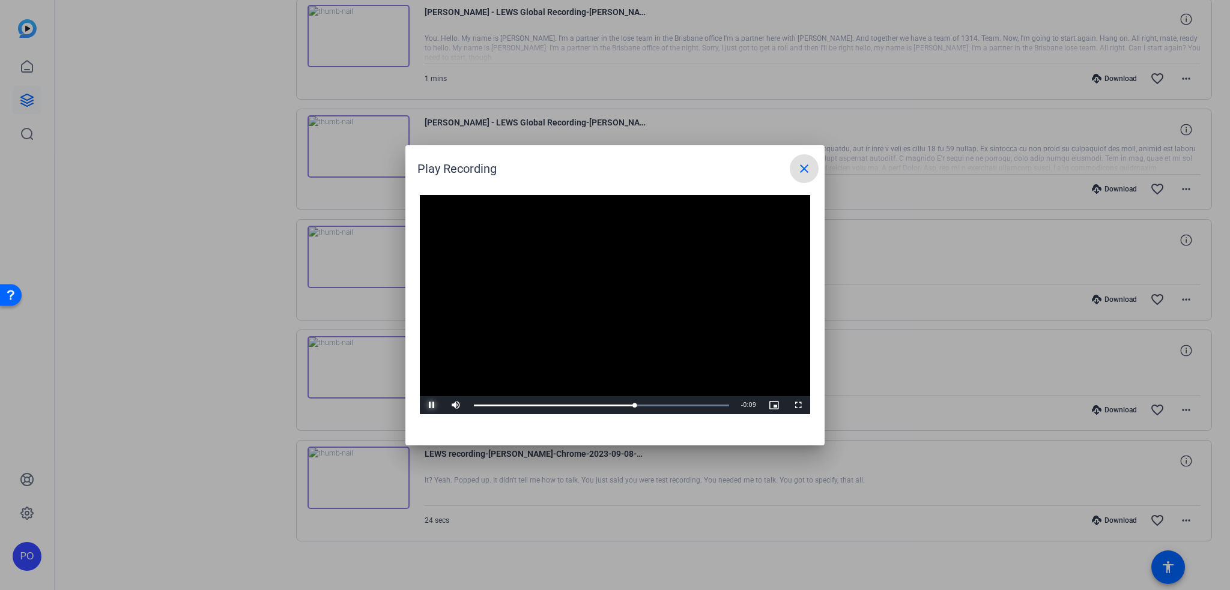
click at [433, 405] on span "Video Player" at bounding box center [432, 405] width 24 height 0
click at [429, 405] on span "Video Player" at bounding box center [432, 405] width 24 height 0
click at [803, 169] on mat-icon "close" at bounding box center [804, 168] width 14 height 14
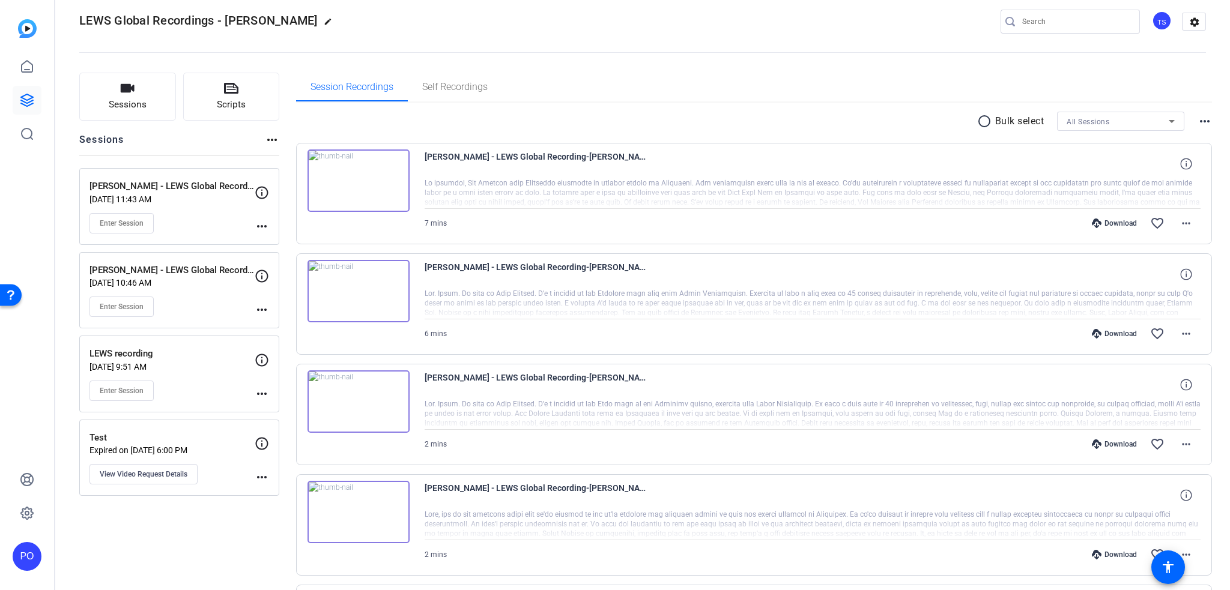
scroll to position [0, 0]
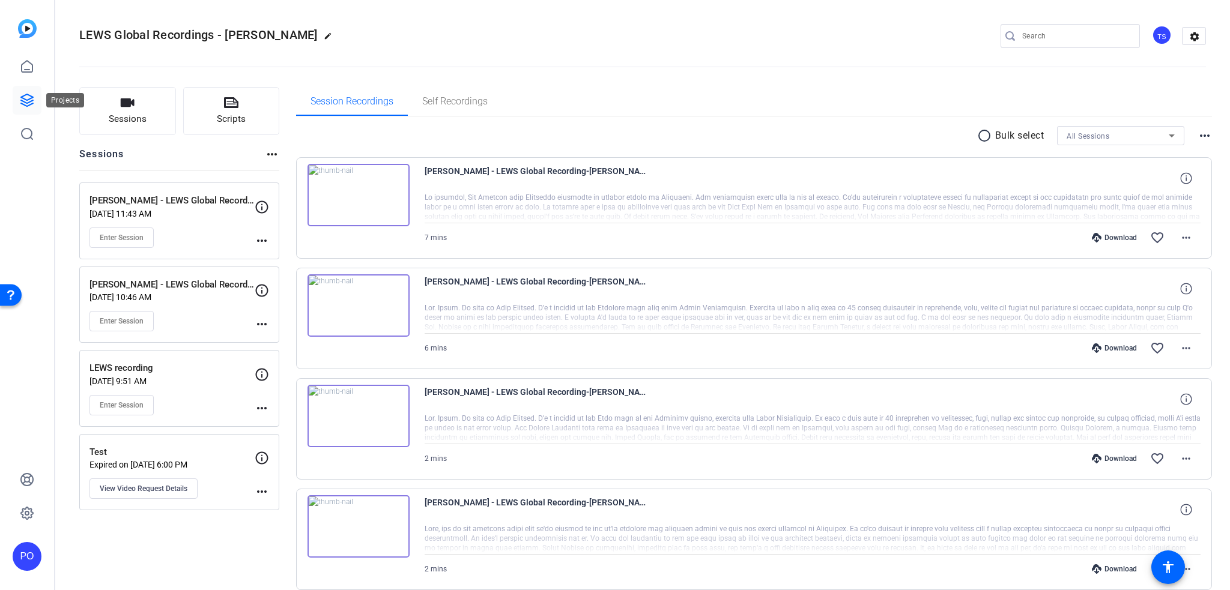
click at [22, 98] on icon at bounding box center [27, 100] width 12 height 12
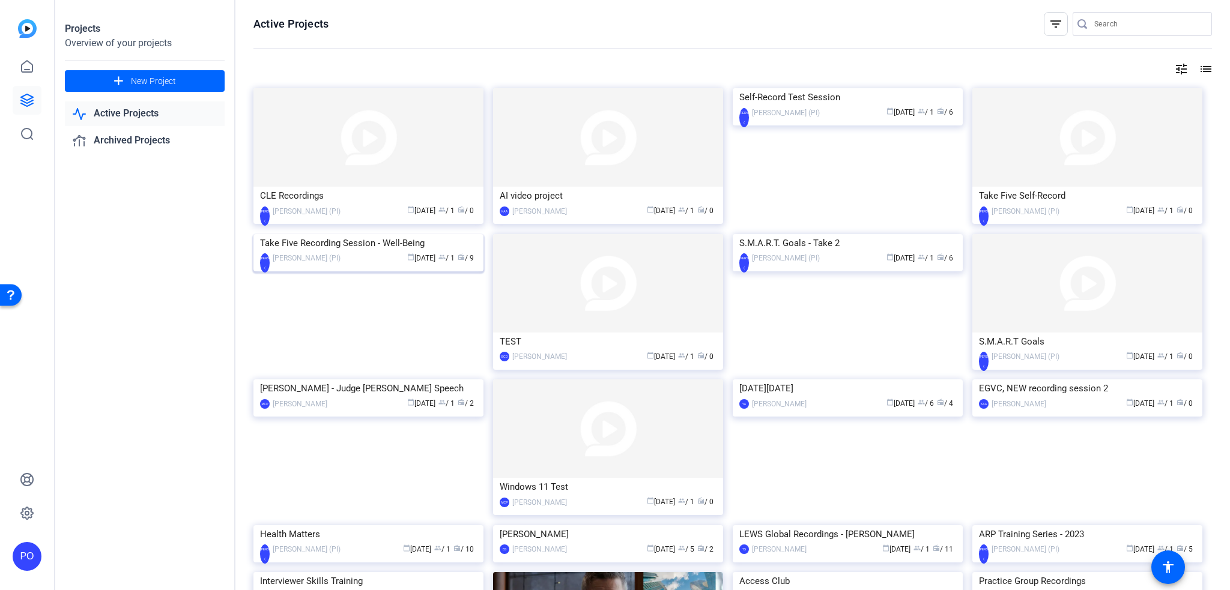
click at [388, 234] on img at bounding box center [368, 234] width 230 height 0
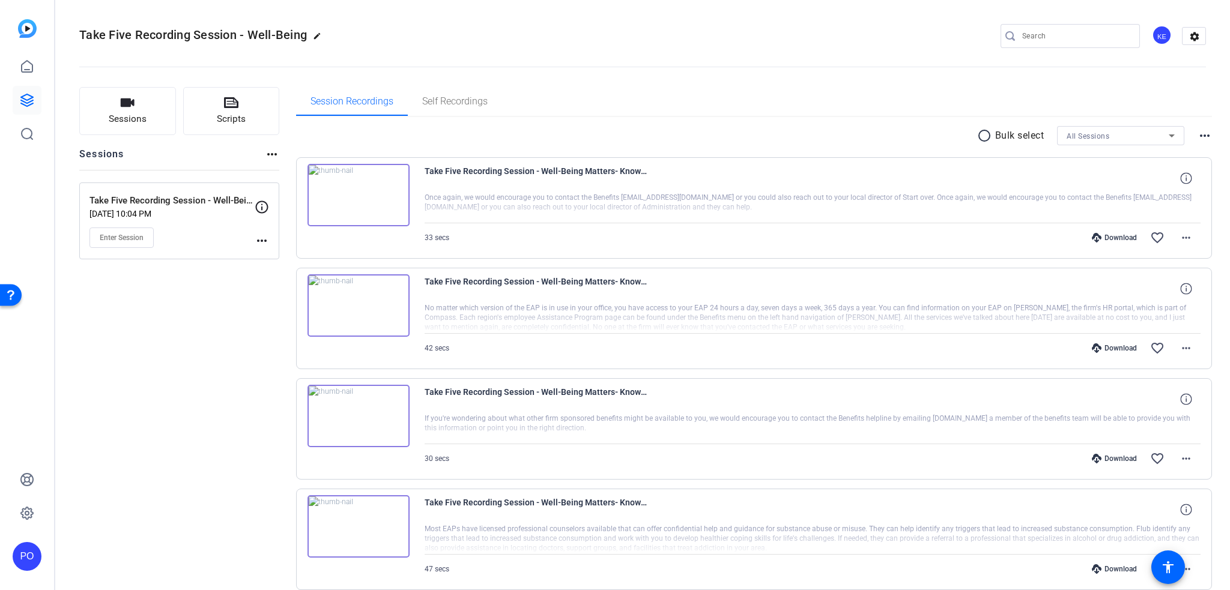
click at [356, 192] on img at bounding box center [358, 195] width 102 height 62
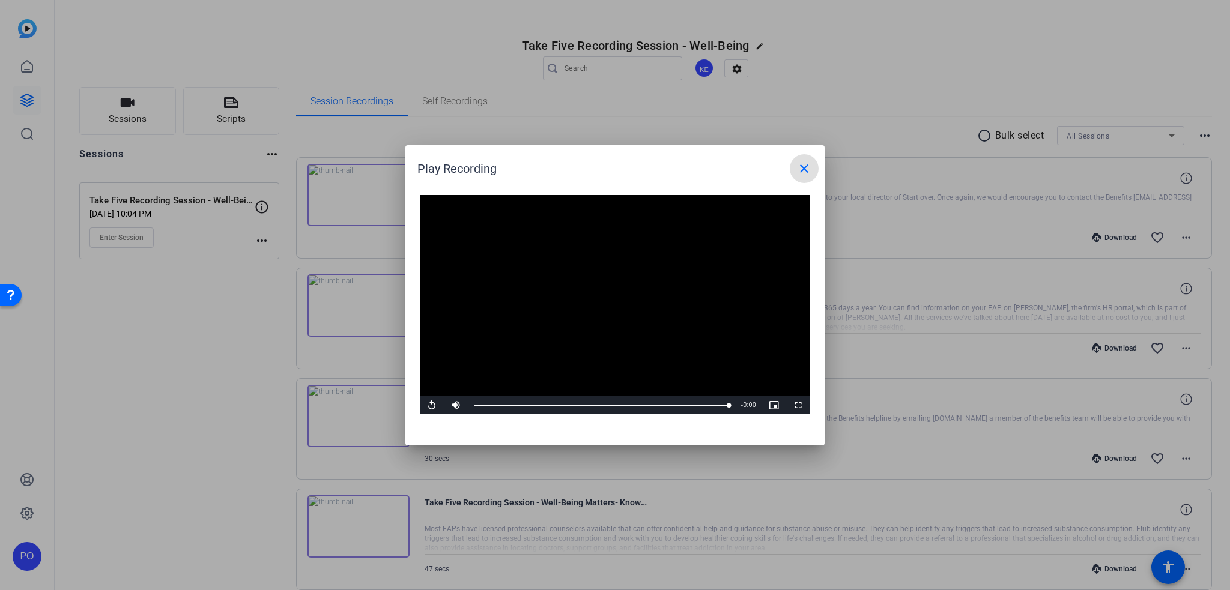
click at [804, 172] on mat-icon "close" at bounding box center [804, 168] width 14 height 14
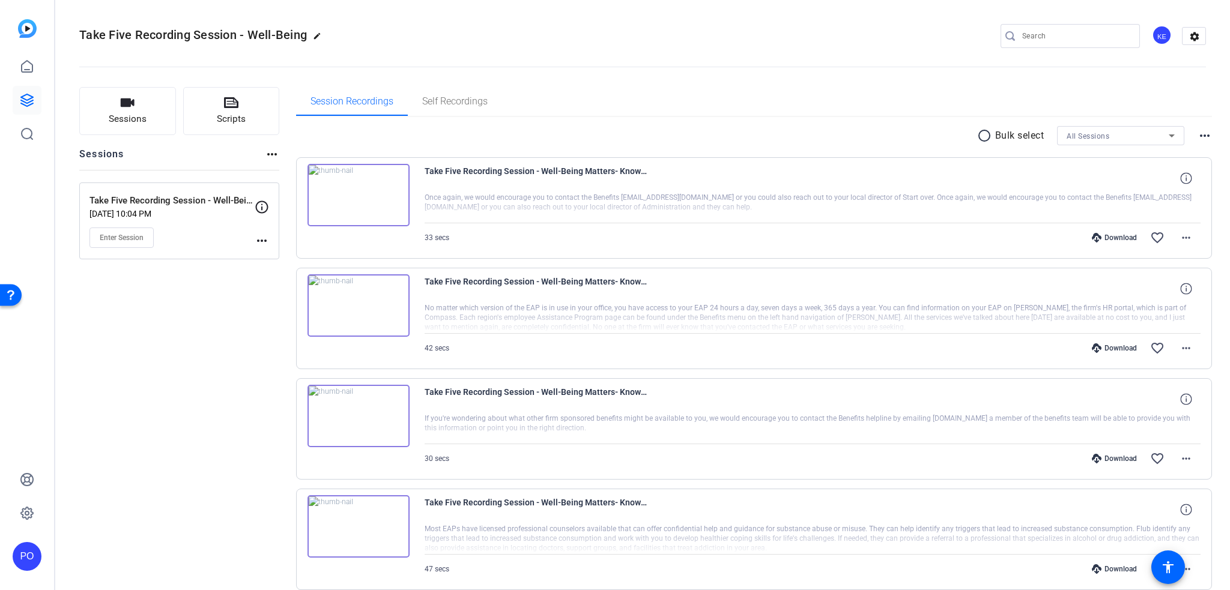
click at [347, 304] on img at bounding box center [358, 305] width 102 height 62
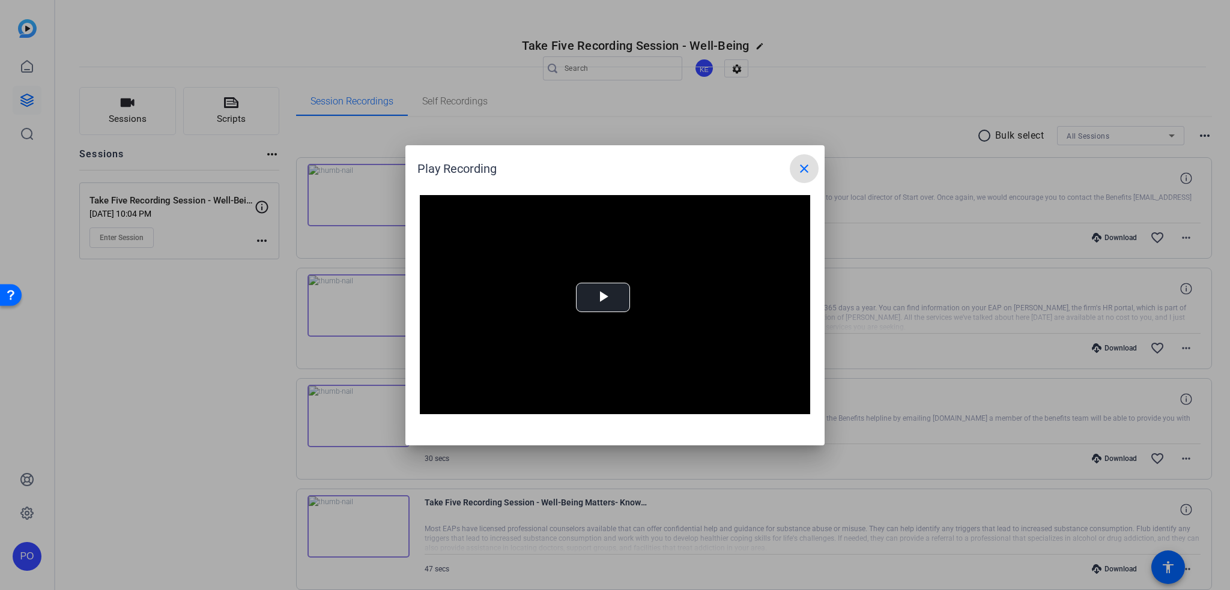
click at [810, 167] on mat-icon "close" at bounding box center [804, 168] width 14 height 14
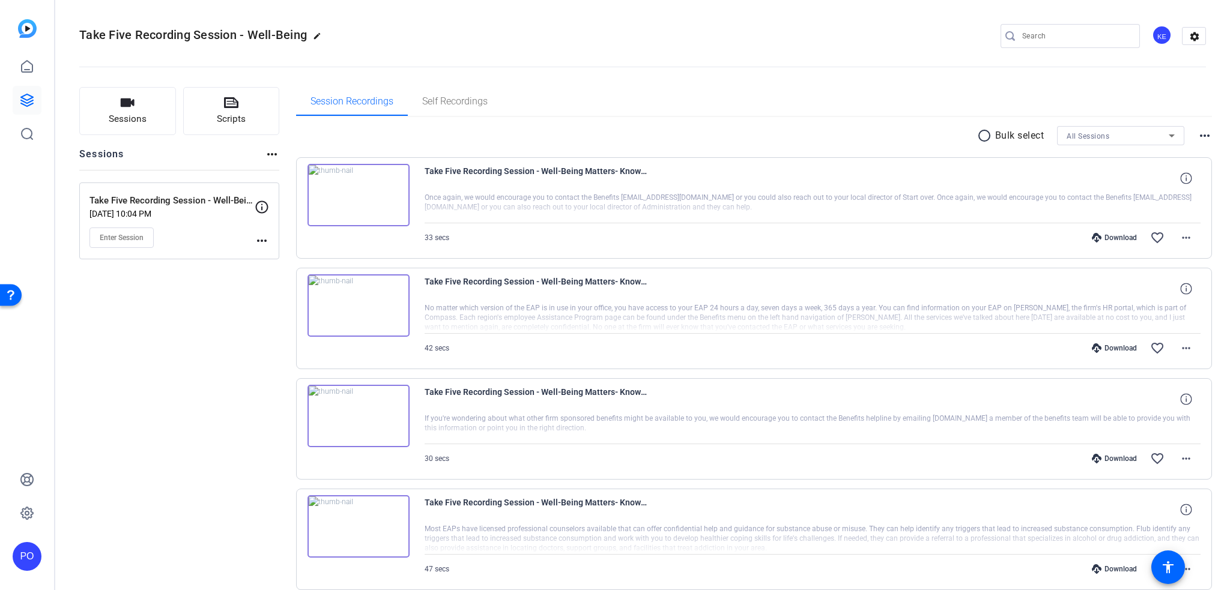
click at [361, 412] on img at bounding box center [358, 416] width 102 height 62
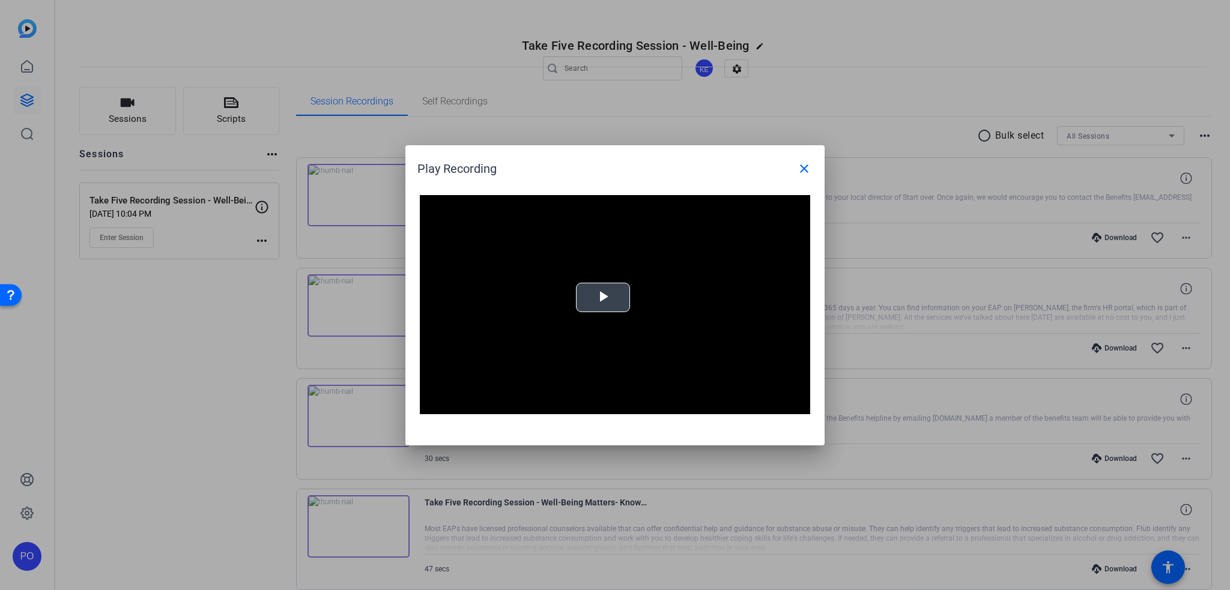
click at [603, 297] on span "Video Player" at bounding box center [603, 297] width 0 height 0
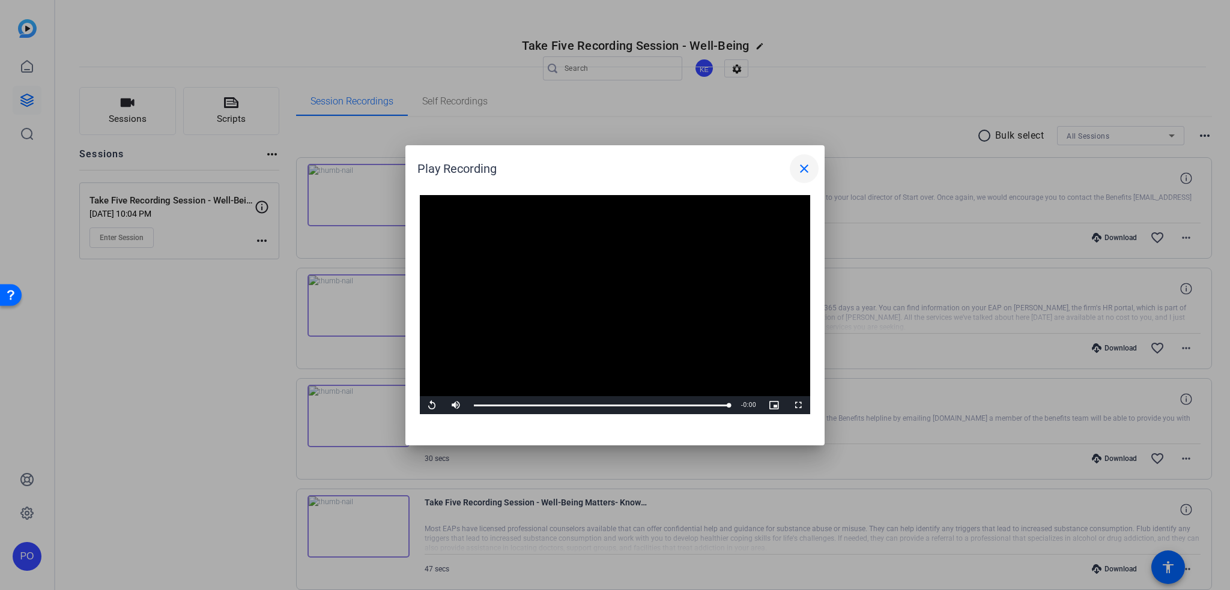
click at [800, 170] on mat-icon "close" at bounding box center [804, 168] width 14 height 14
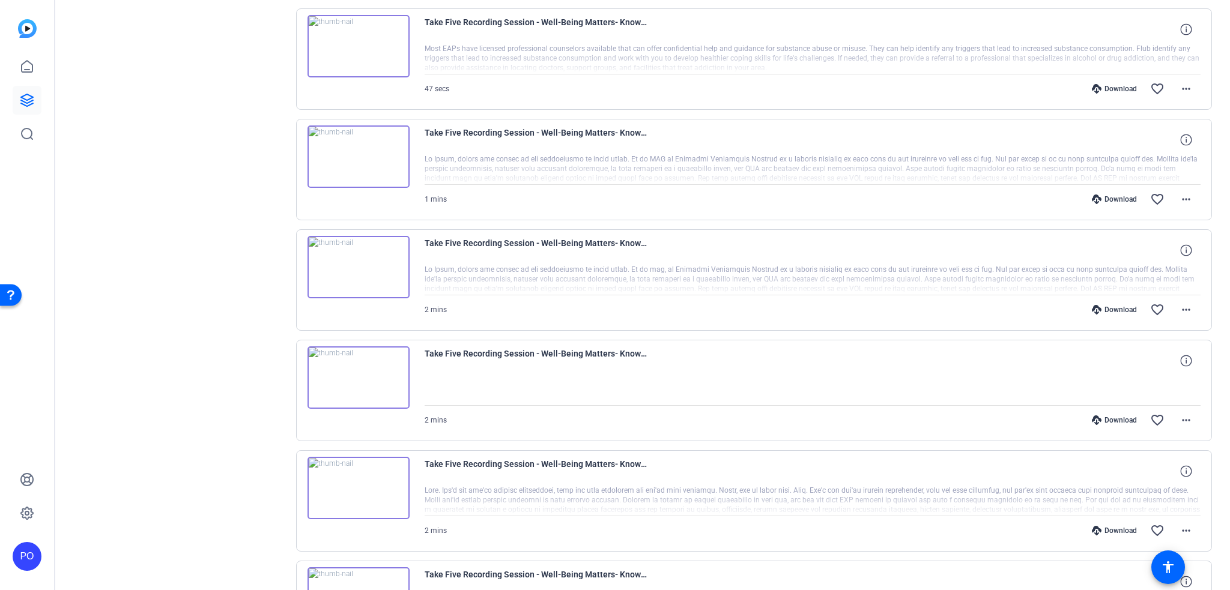
scroll to position [602, 0]
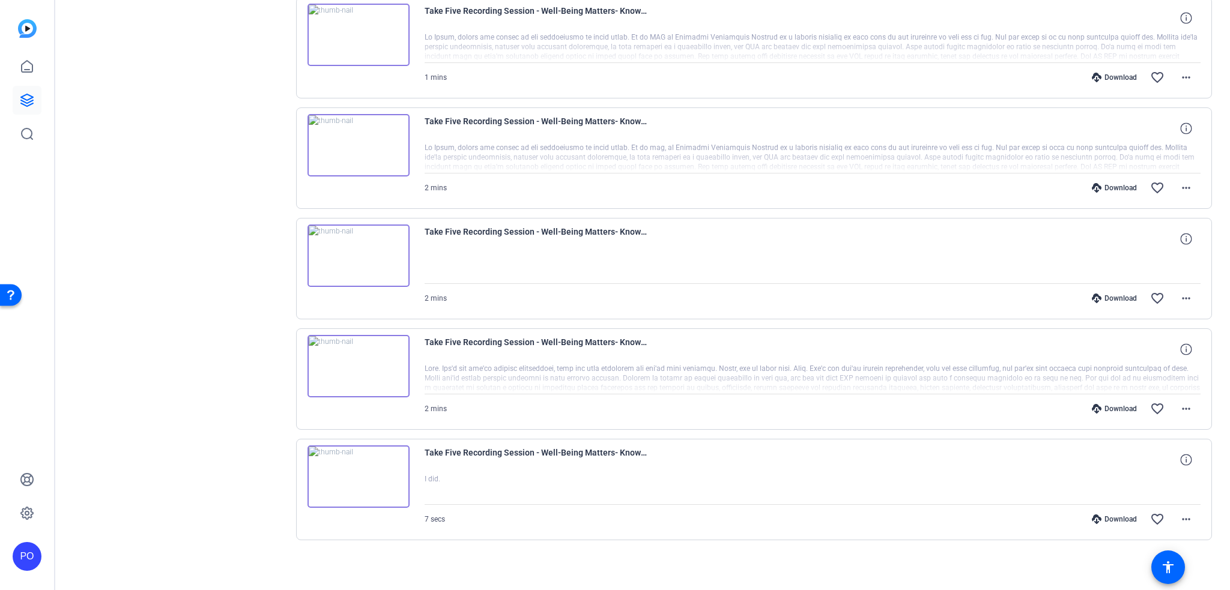
click at [358, 472] on img at bounding box center [358, 476] width 102 height 62
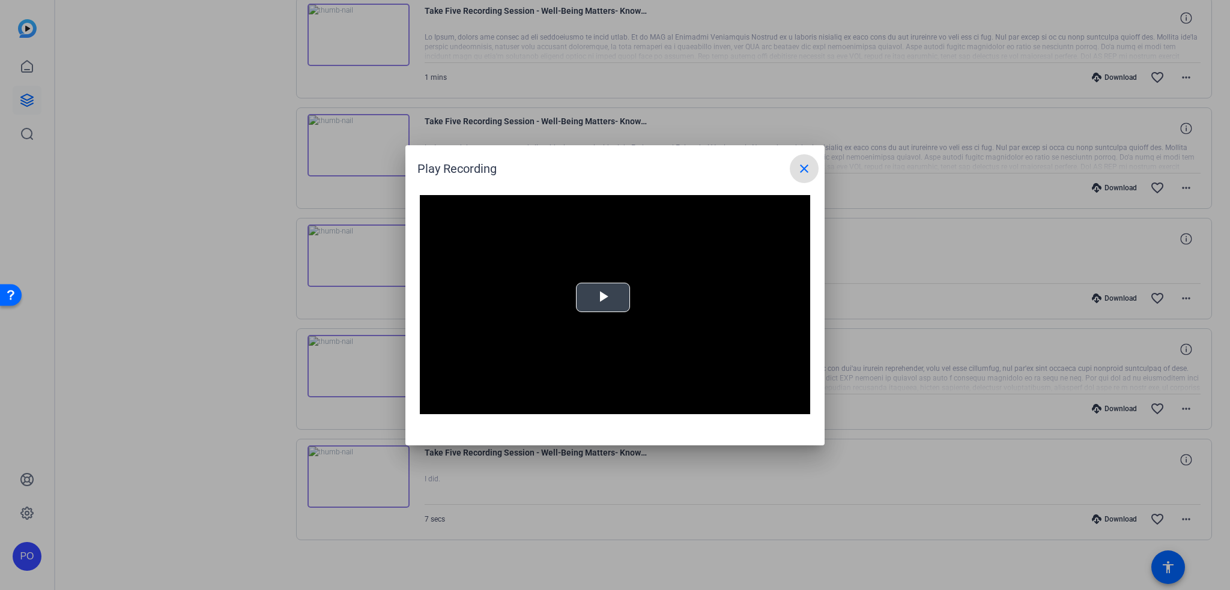
click at [603, 297] on span "Video Player" at bounding box center [603, 297] width 0 height 0
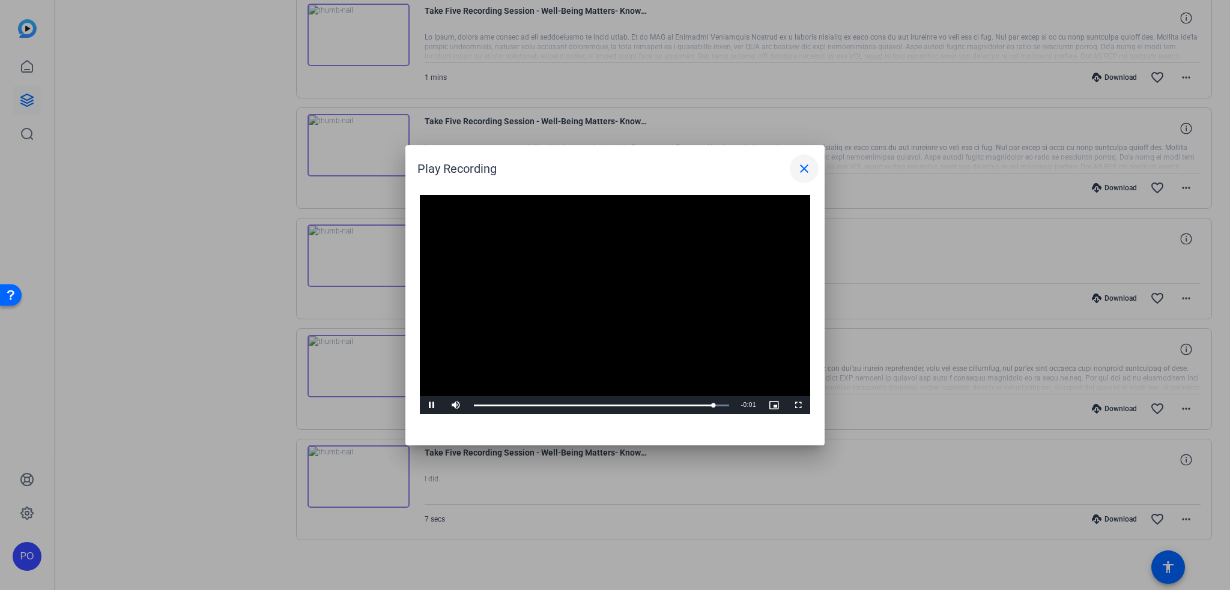
click at [801, 169] on mat-icon "close" at bounding box center [804, 168] width 14 height 14
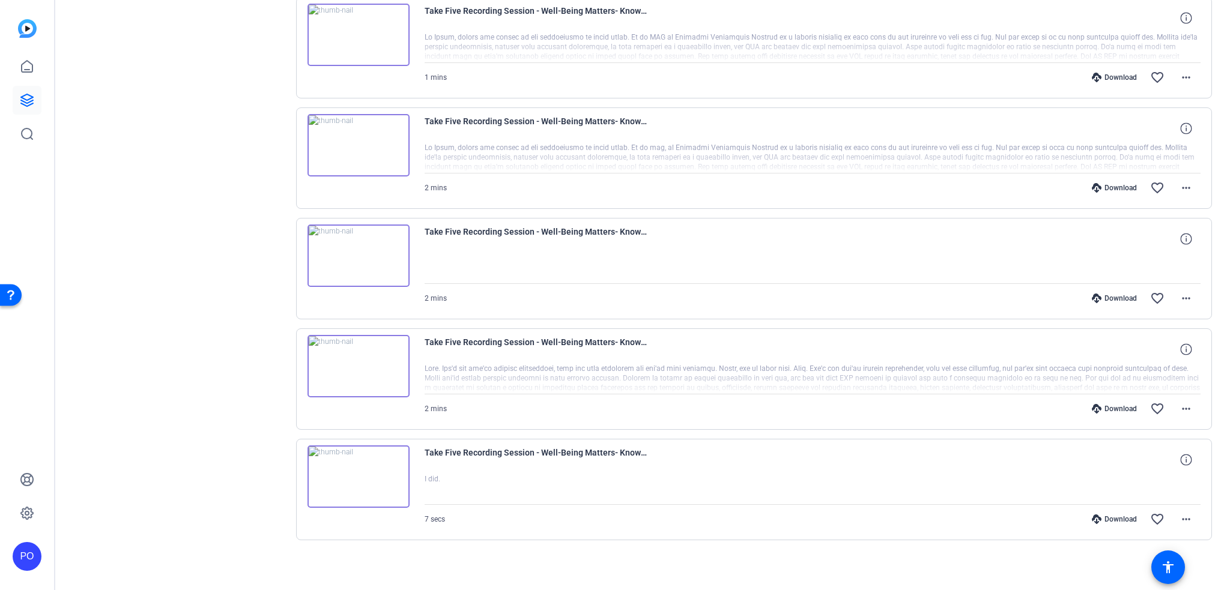
click at [360, 472] on img at bounding box center [358, 476] width 102 height 62
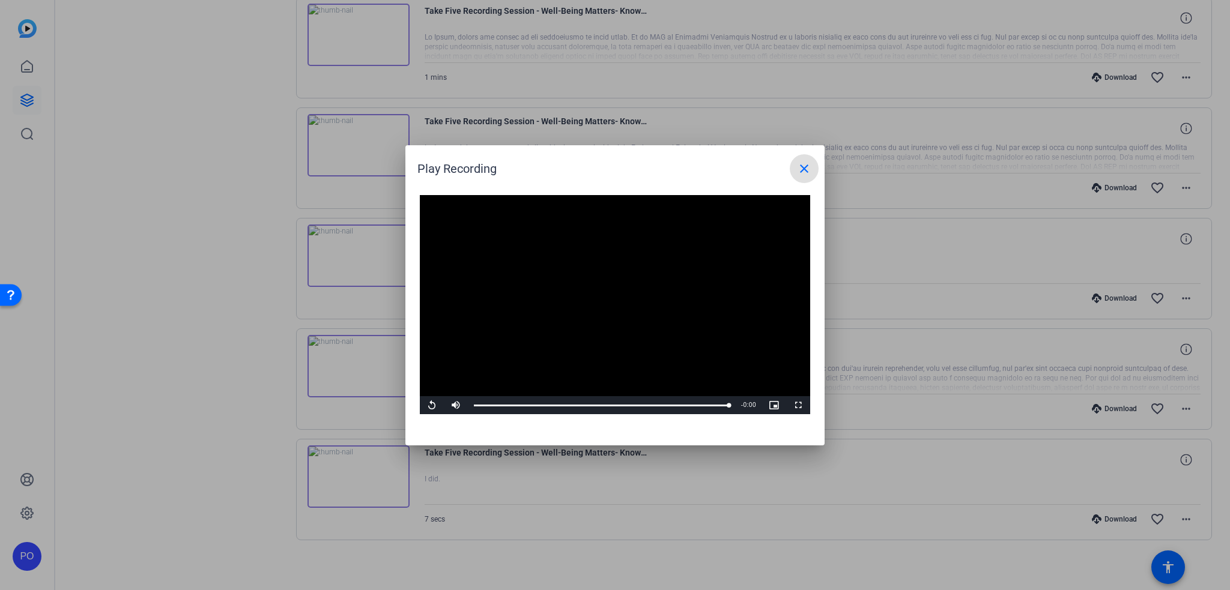
click at [800, 167] on mat-icon "close" at bounding box center [804, 168] width 14 height 14
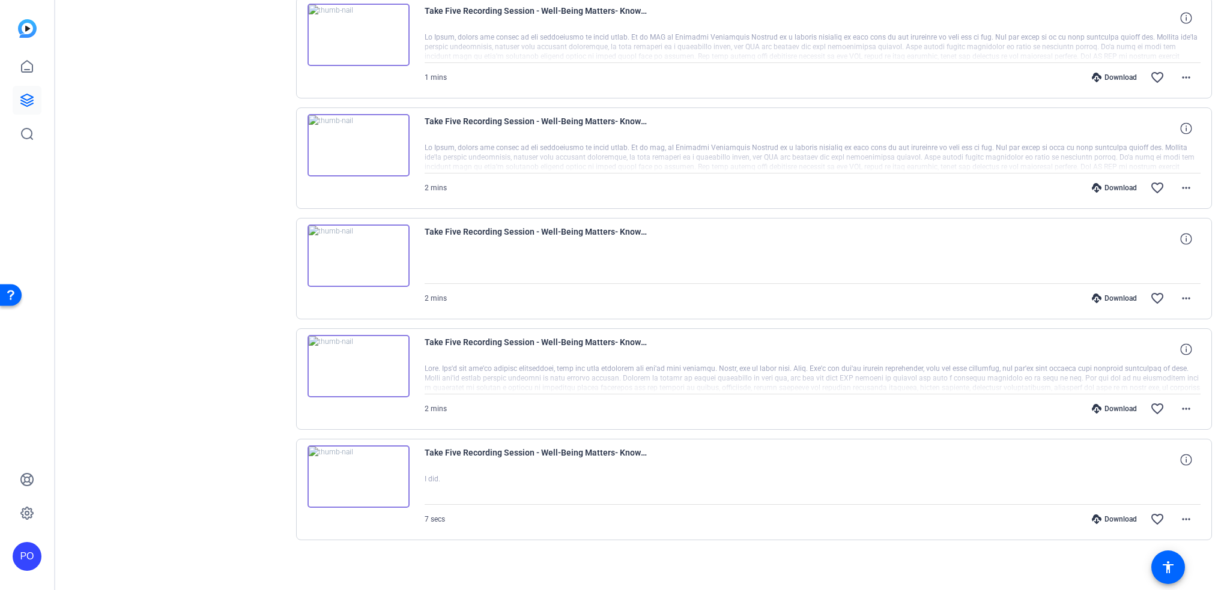
click at [360, 361] on img at bounding box center [358, 366] width 102 height 62
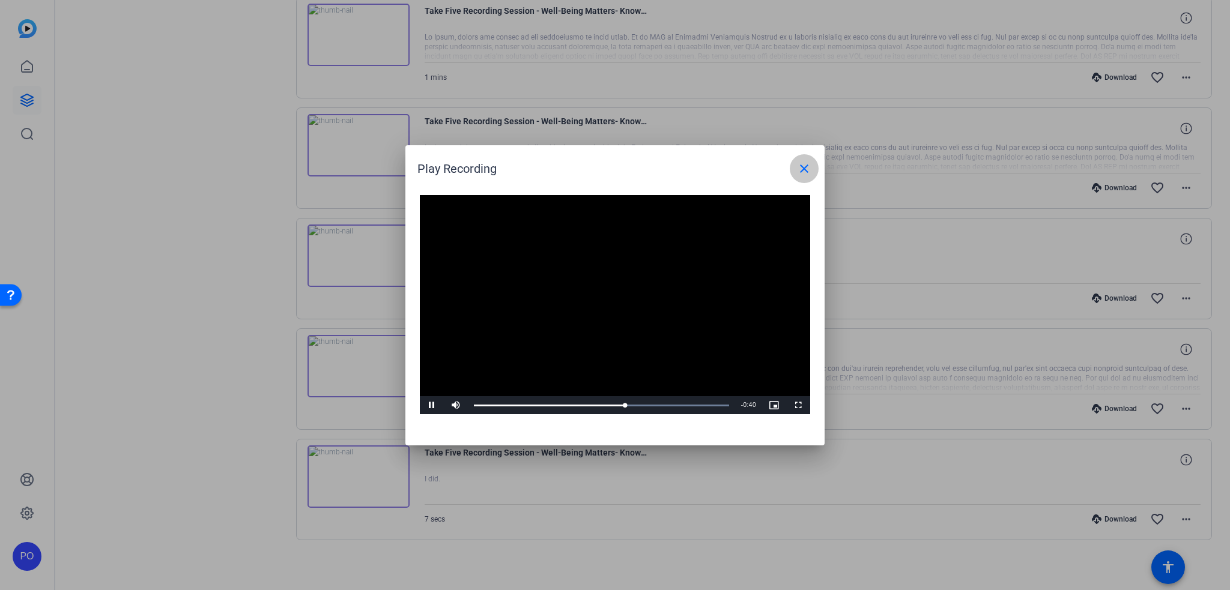
click at [801, 169] on mat-icon "close" at bounding box center [804, 168] width 14 height 14
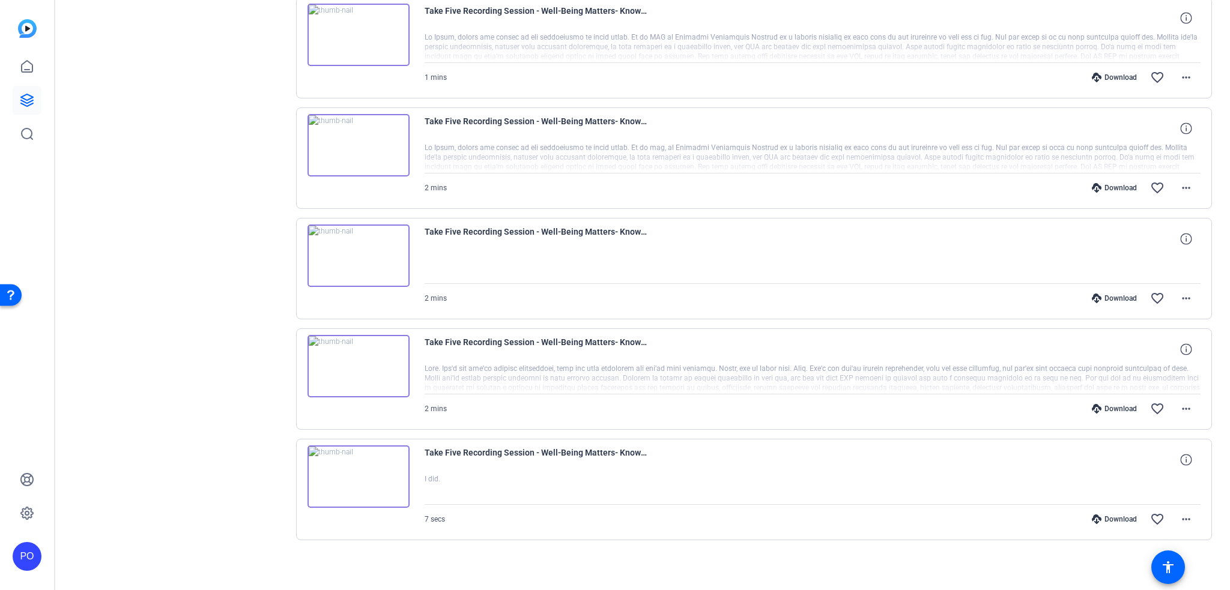
click at [223, 383] on div "Sessions Scripts Sessions more_horiz Take Five Recording Session - Well-Being M…" at bounding box center [179, 32] width 200 height 1094
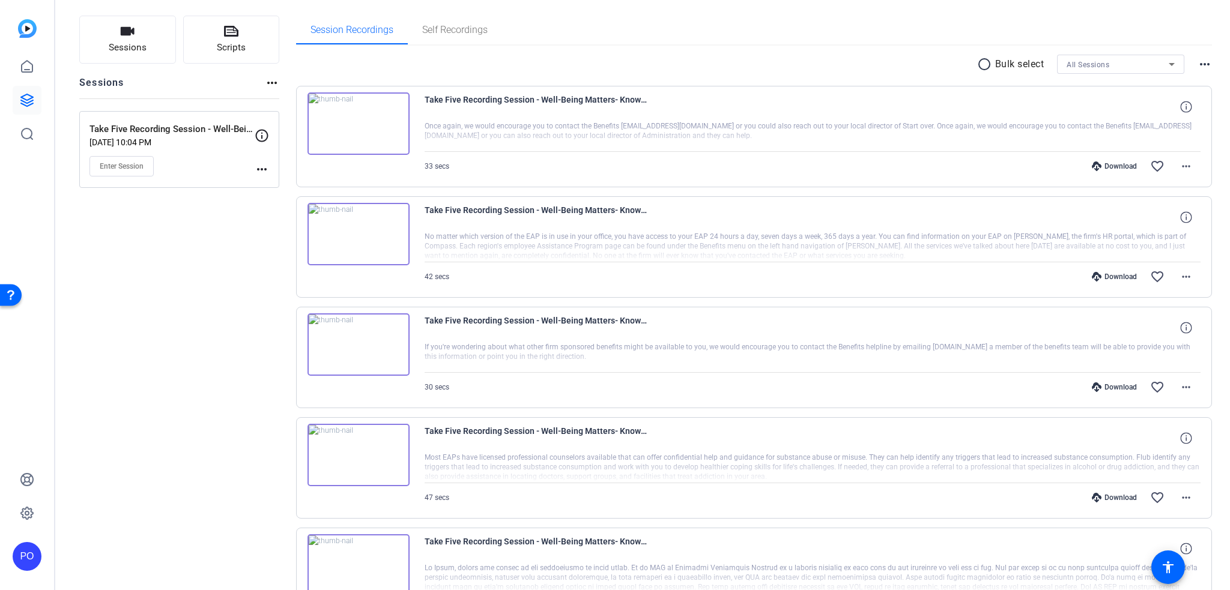
scroll to position [0, 0]
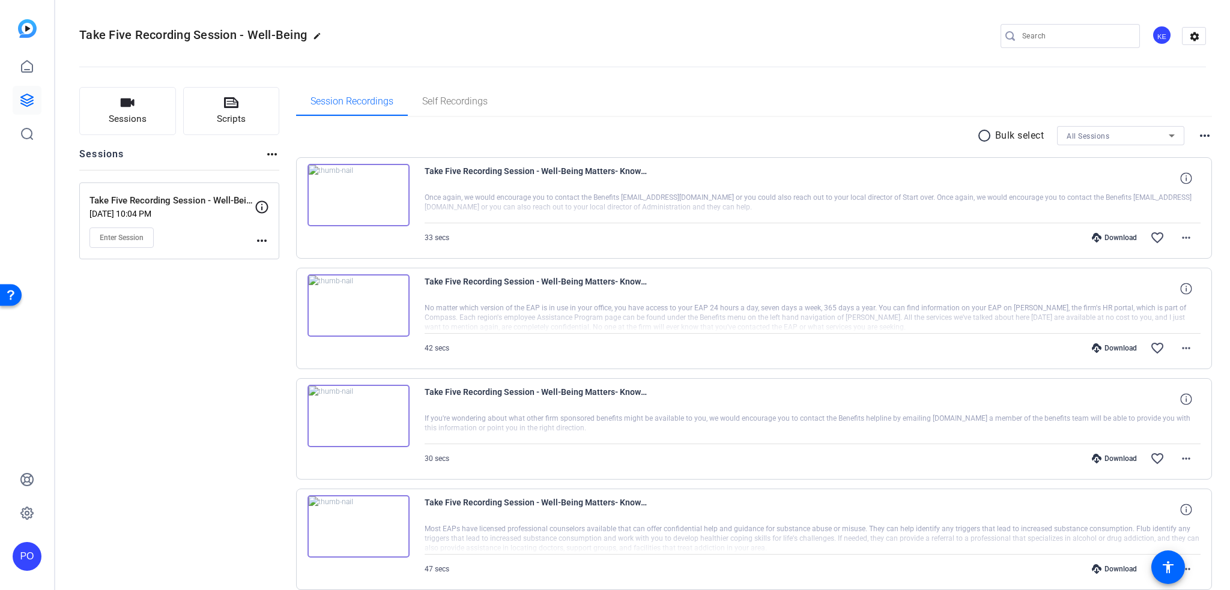
drag, startPoint x: 118, startPoint y: 33, endPoint x: 96, endPoint y: 38, distance: 22.3
click at [118, 33] on span "Take Five Recording Session - Well-Being" at bounding box center [193, 35] width 228 height 14
click at [25, 97] on icon at bounding box center [27, 100] width 14 height 14
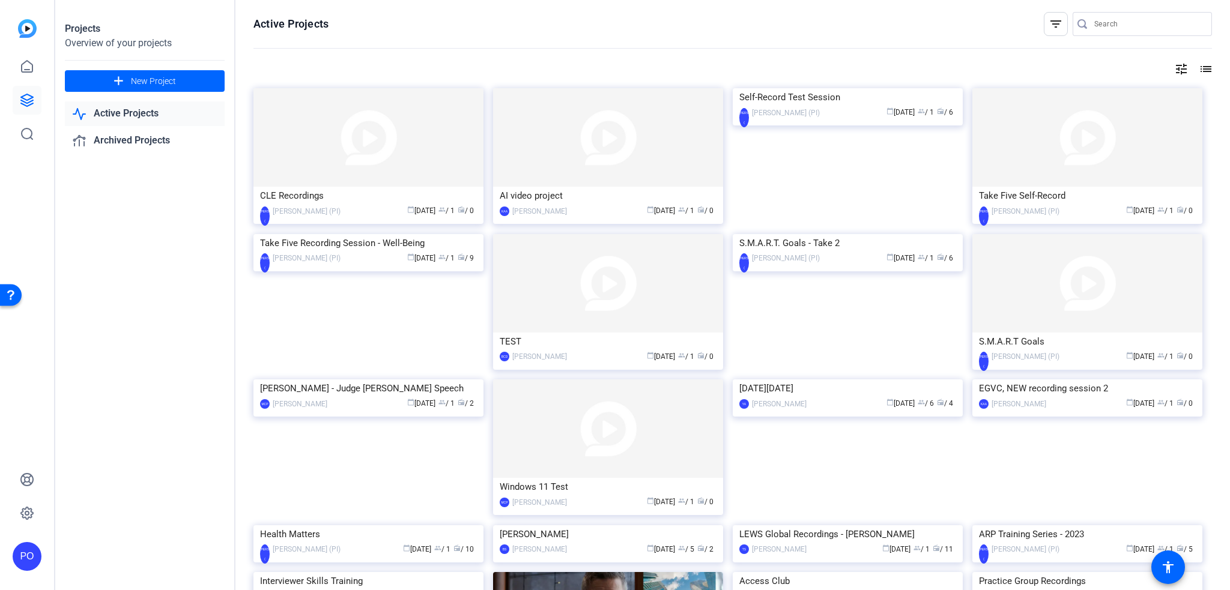
click at [142, 112] on link "Active Projects" at bounding box center [145, 113] width 160 height 25
click at [135, 143] on link "Archived Projects" at bounding box center [145, 140] width 160 height 25
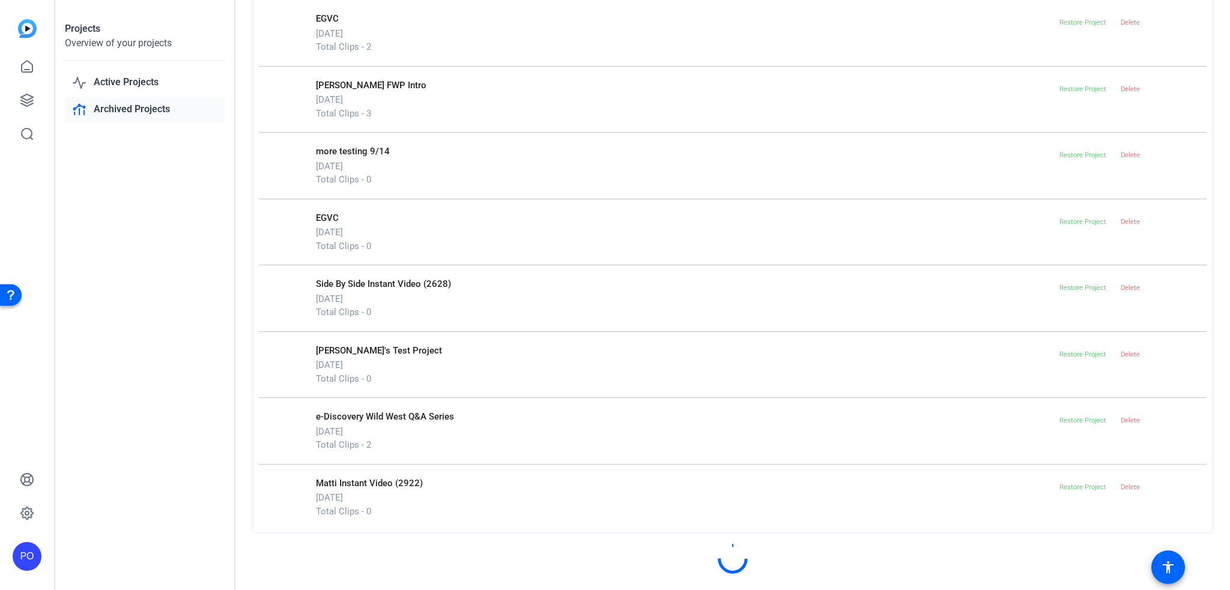
scroll to position [1176, 0]
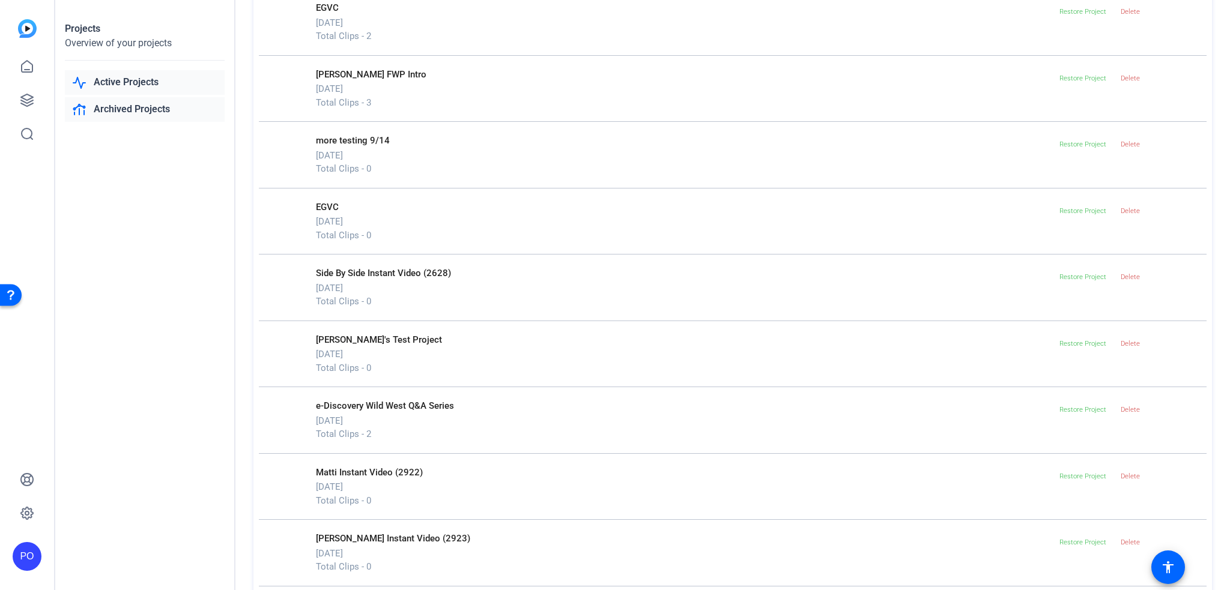
click at [115, 80] on link "Active Projects" at bounding box center [145, 82] width 160 height 25
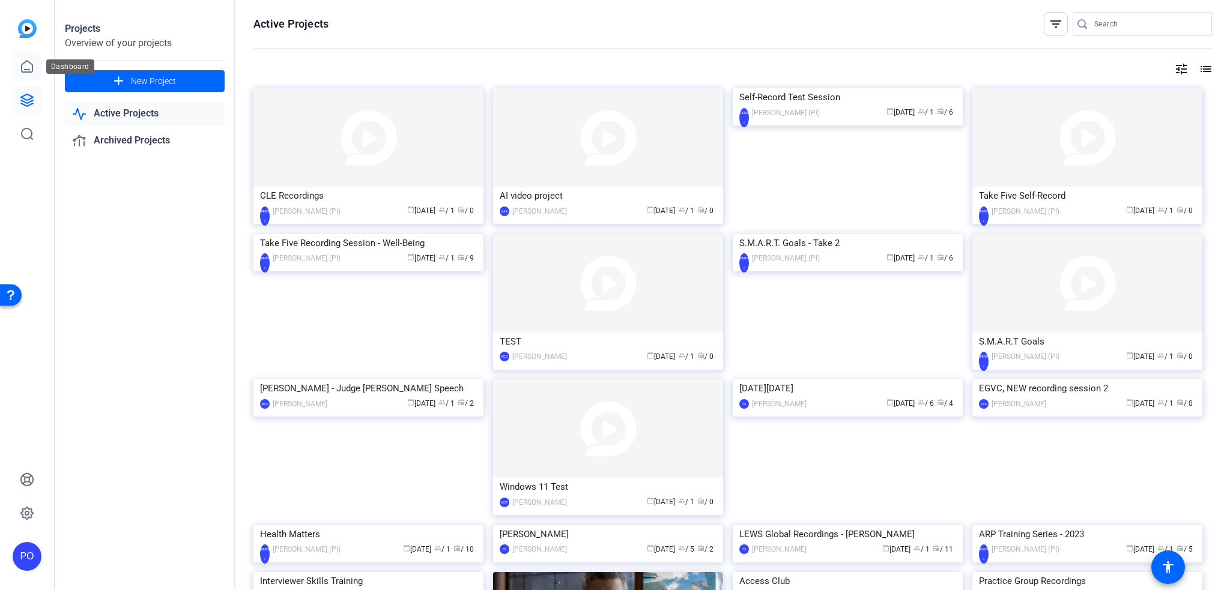
click at [26, 61] on icon at bounding box center [27, 66] width 11 height 11
